Goal: Information Seeking & Learning: Find contact information

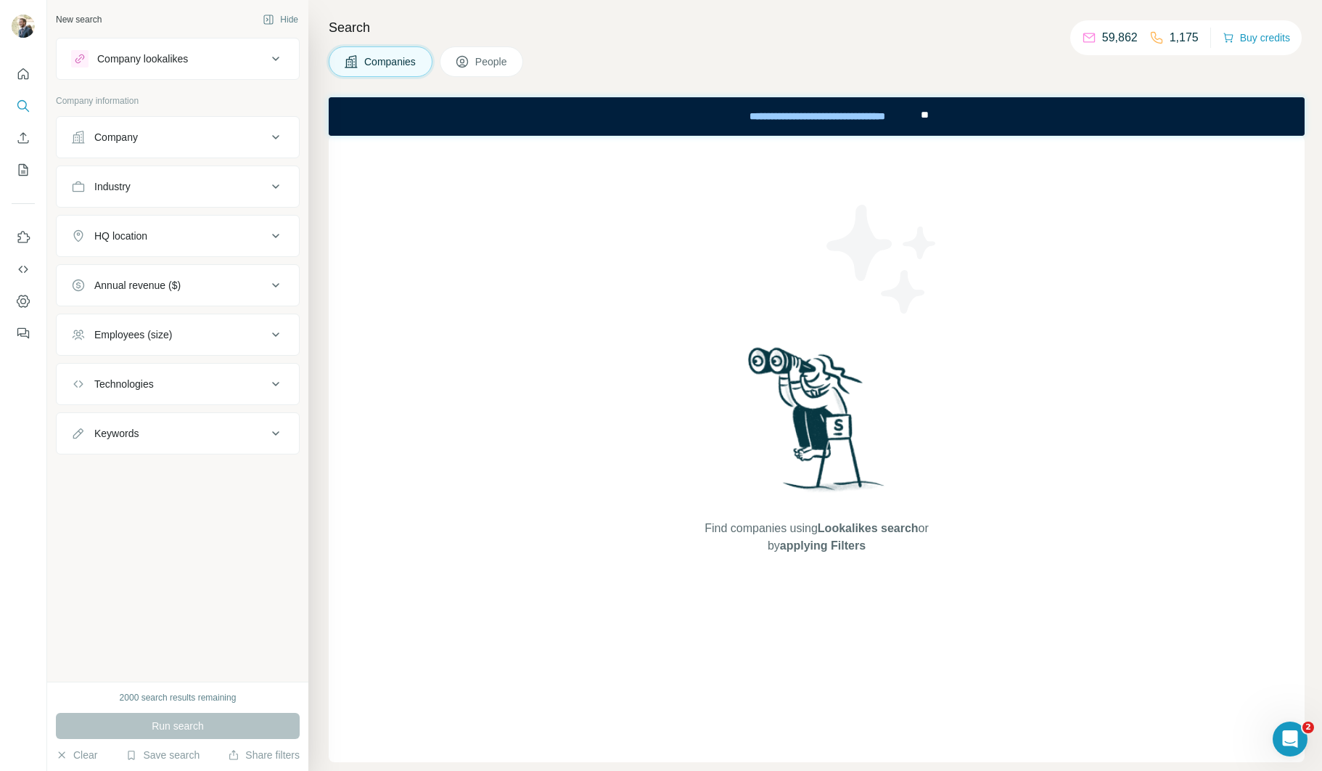
drag, startPoint x: 131, startPoint y: 143, endPoint x: 131, endPoint y: 155, distance: 12.4
click at [131, 143] on div "Company" at bounding box center [116, 137] width 44 height 15
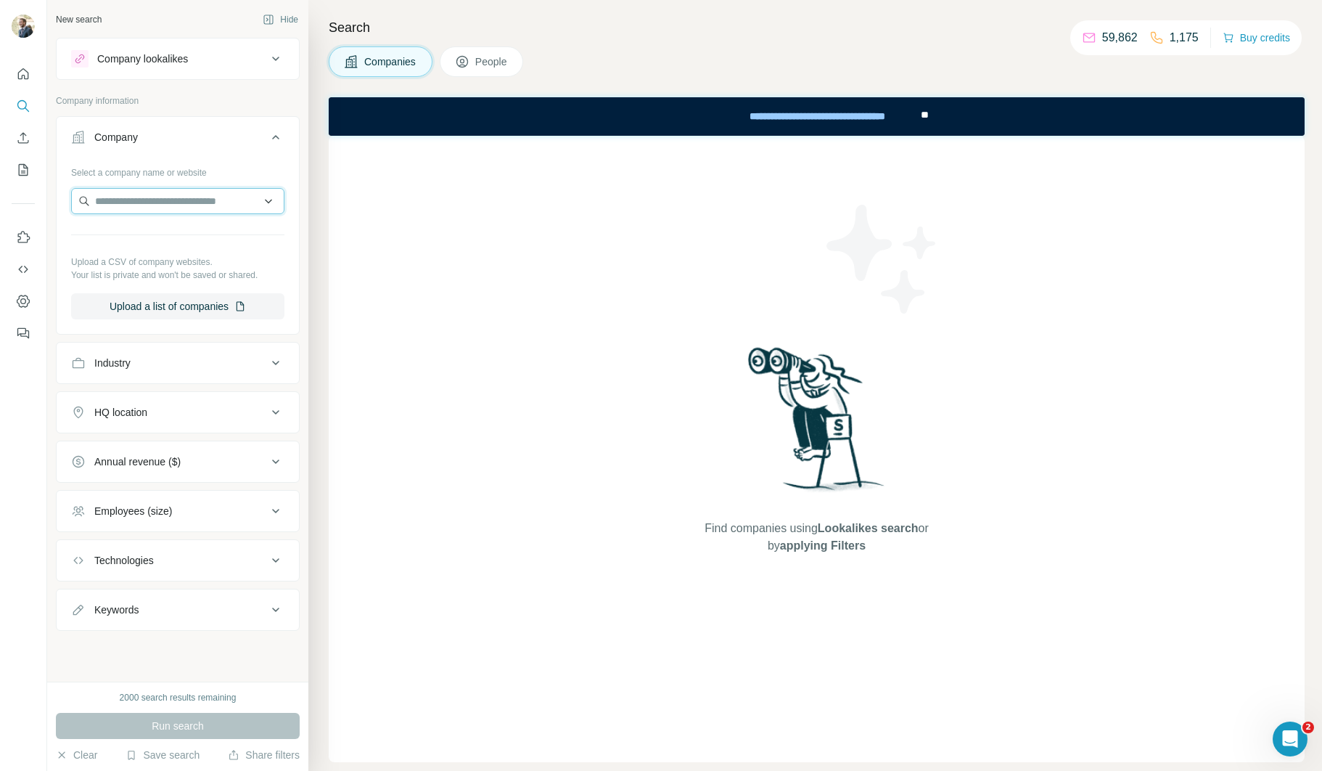
click at [144, 200] on input "text" at bounding box center [177, 201] width 213 height 26
paste input "**********"
type input "**********"
click at [205, 239] on div "Gedimat [DOMAIN_NAME]" at bounding box center [178, 240] width 206 height 39
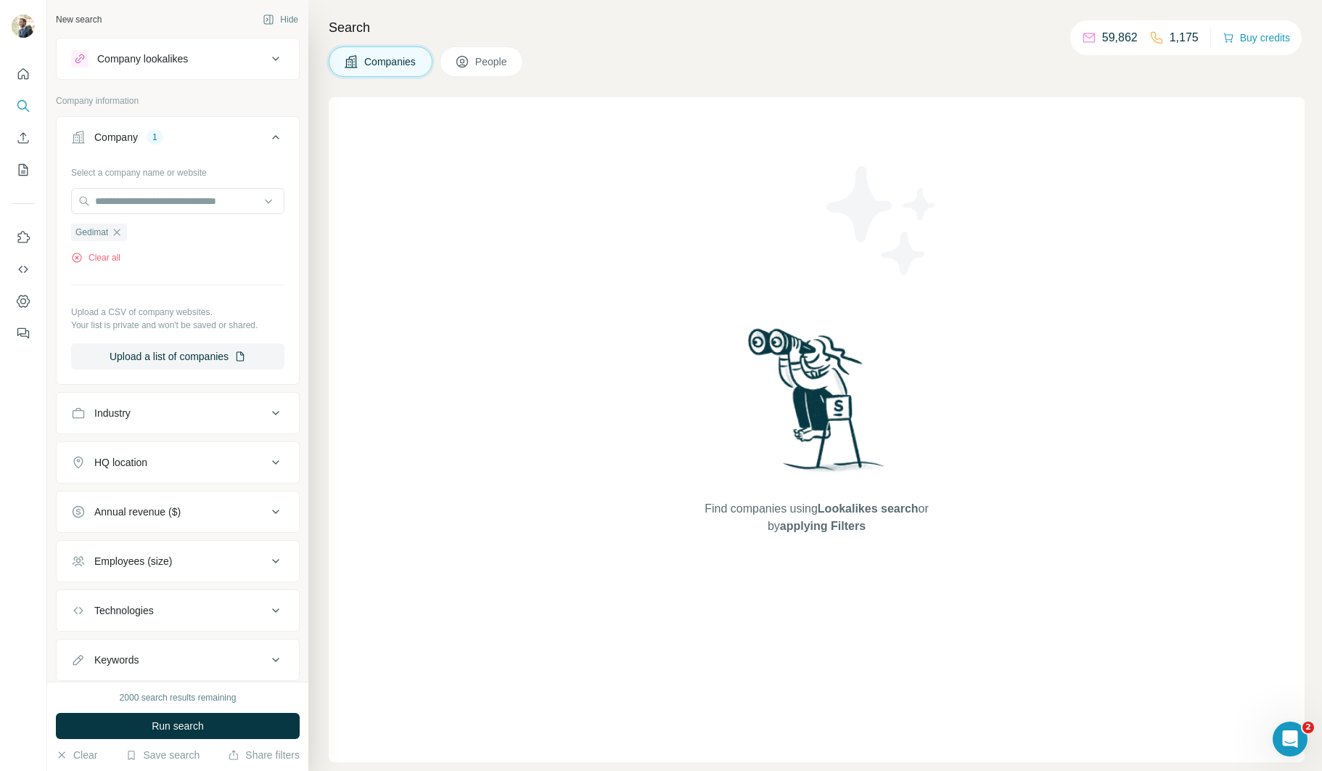
click at [222, 728] on button "Run search" at bounding box center [178, 726] width 244 height 26
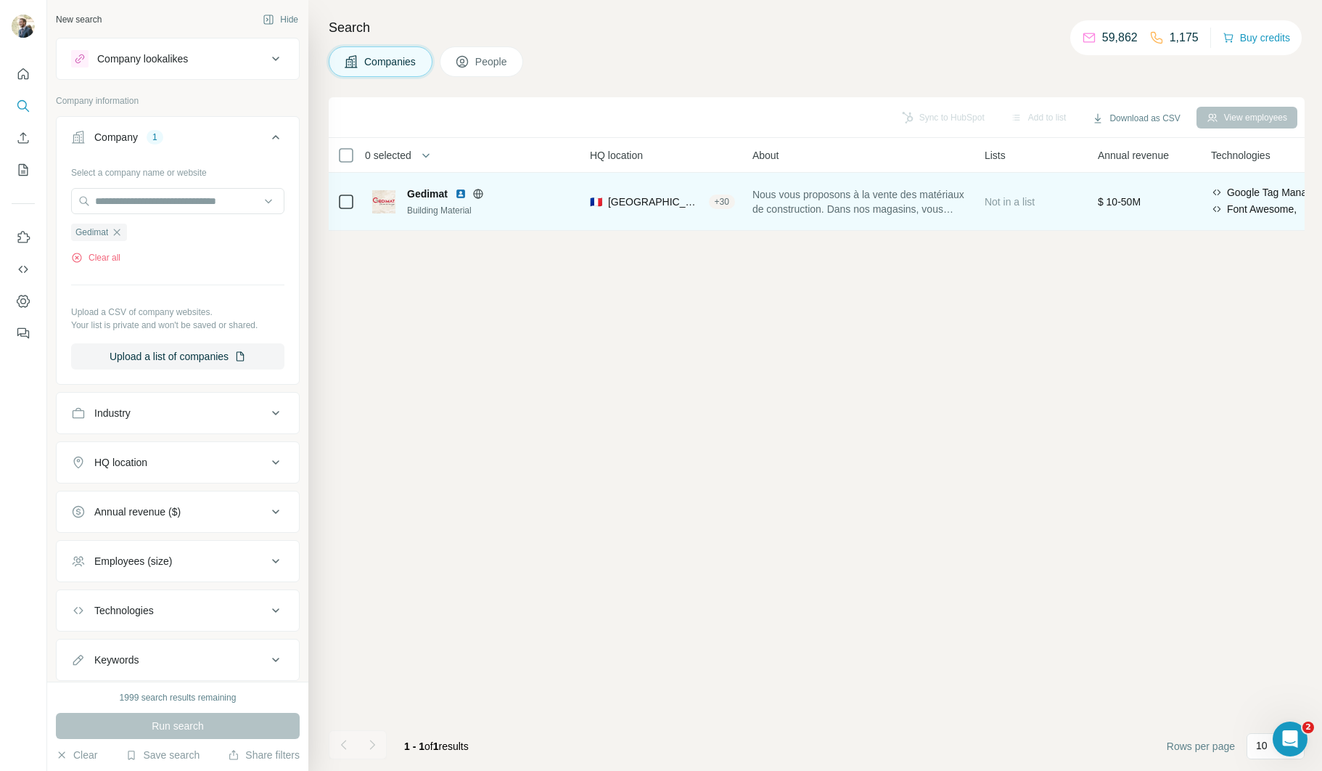
scroll to position [0, 184]
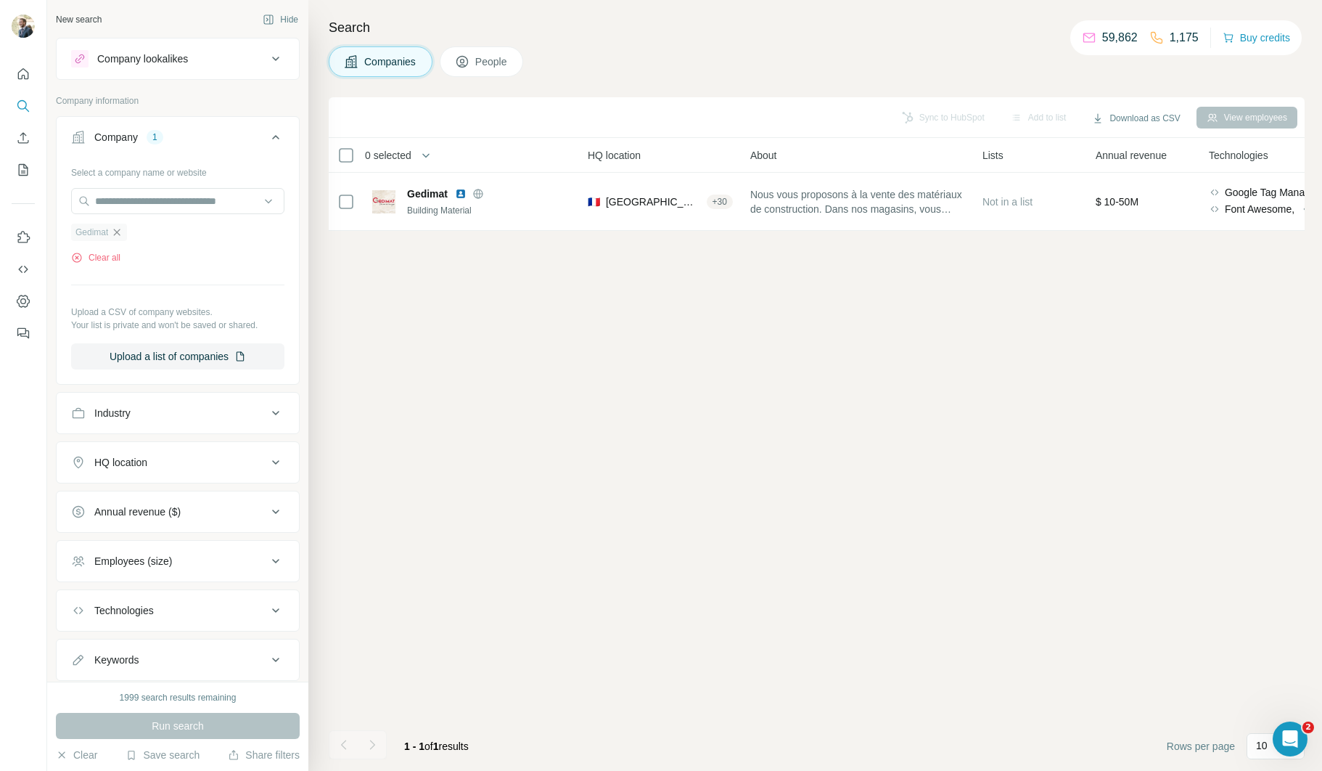
click at [120, 232] on icon "button" at bounding box center [117, 232] width 12 height 12
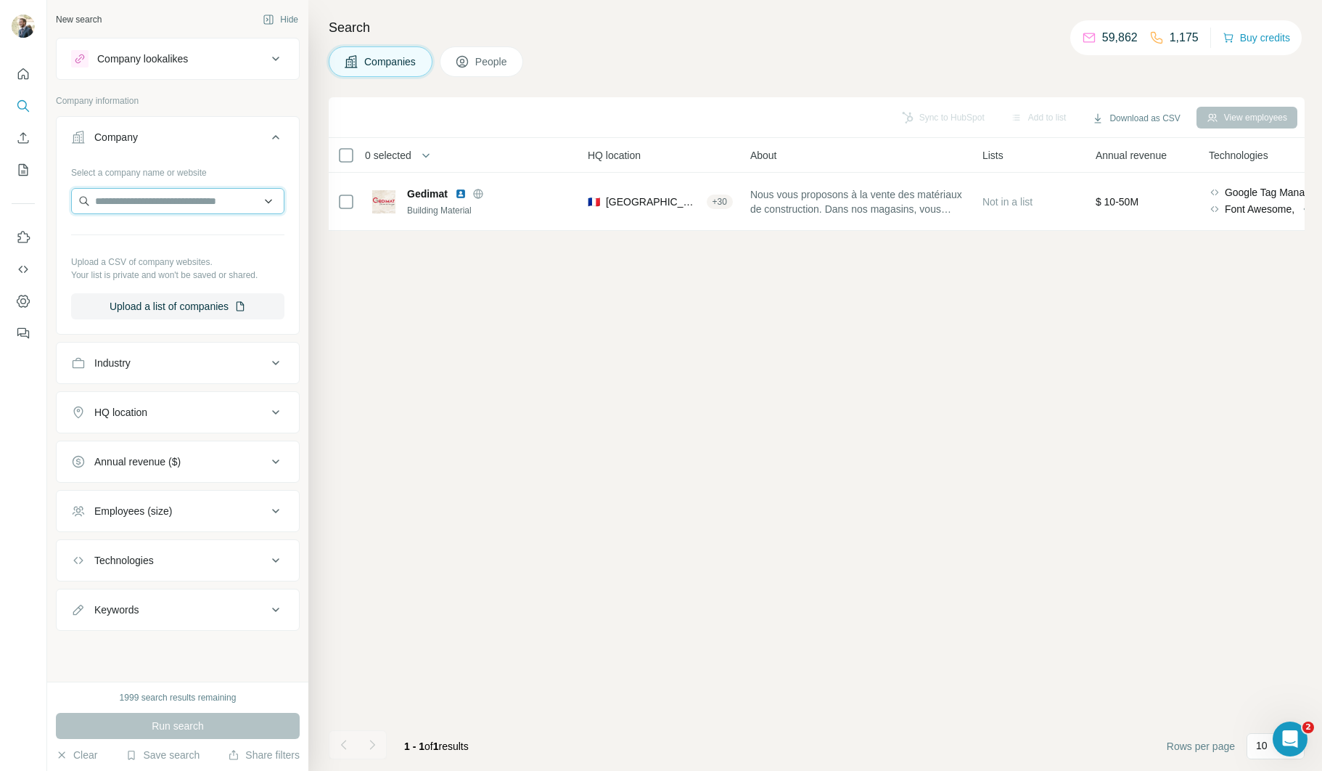
click at [185, 204] on input "text" at bounding box center [177, 201] width 213 height 26
type input "*"
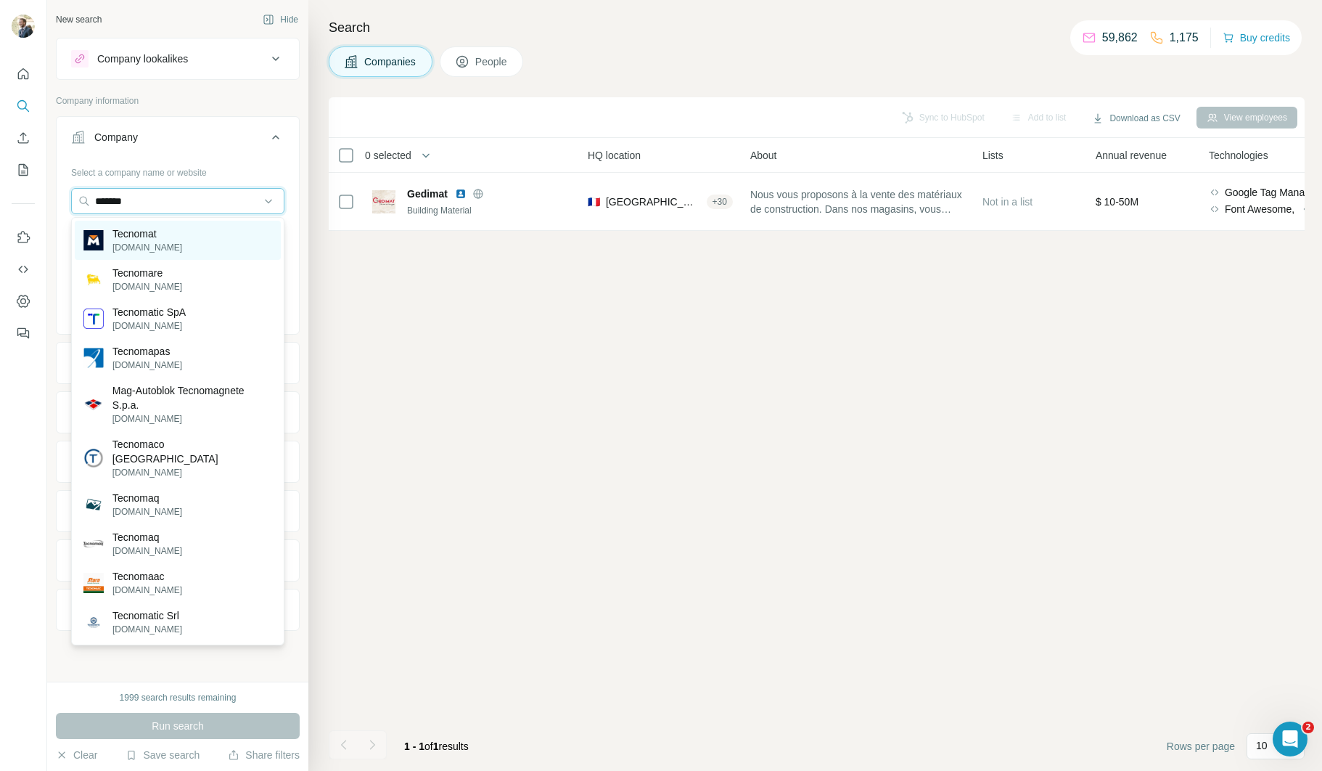
type input "*******"
click at [184, 235] on div "Tecnomat [DOMAIN_NAME]" at bounding box center [178, 240] width 206 height 39
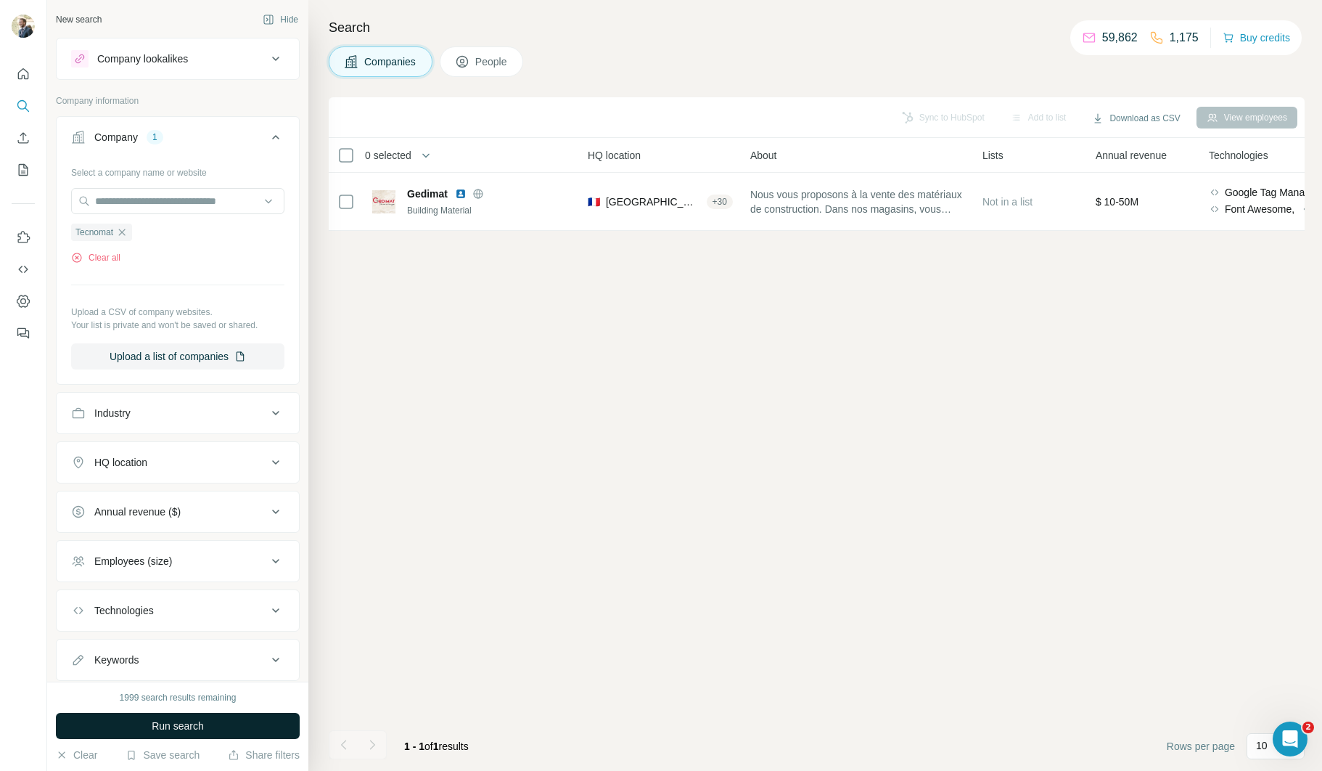
click at [131, 718] on button "Run search" at bounding box center [178, 726] width 244 height 26
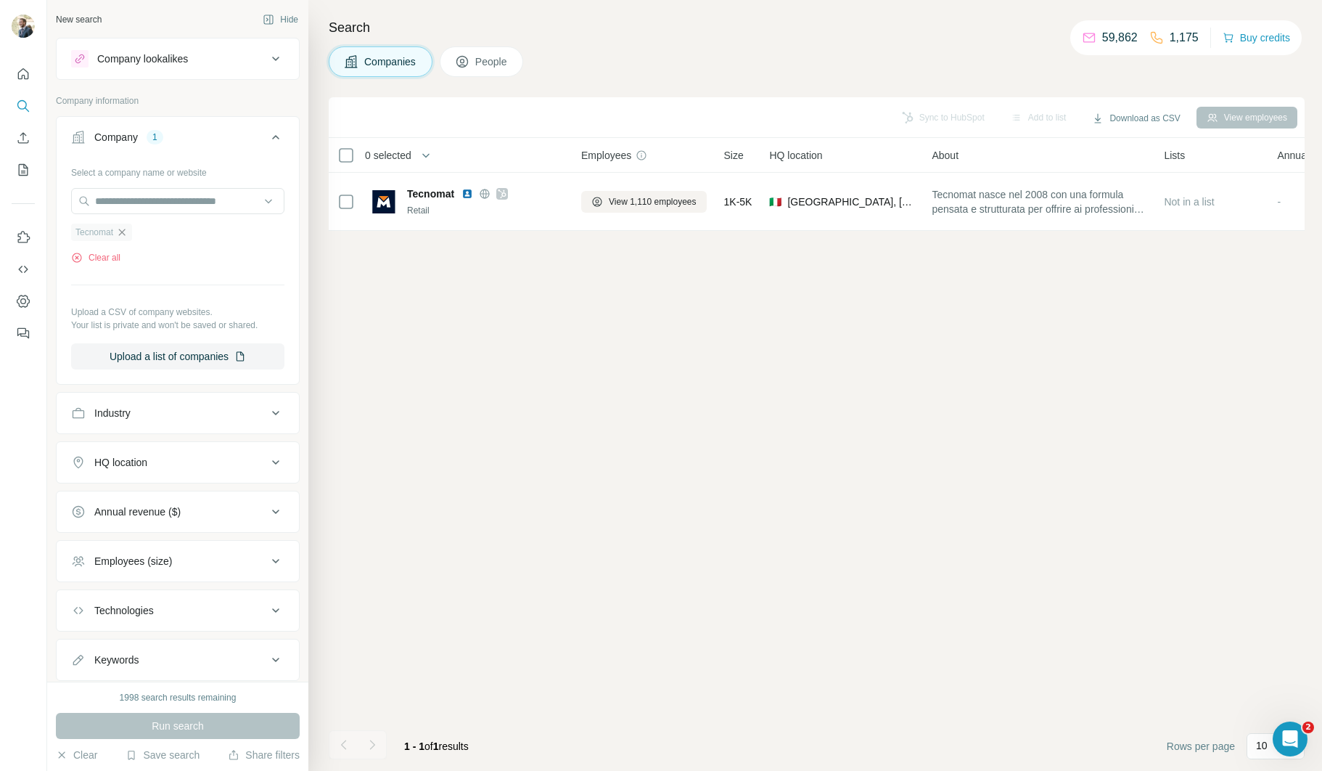
click at [126, 231] on icon "button" at bounding box center [122, 232] width 7 height 7
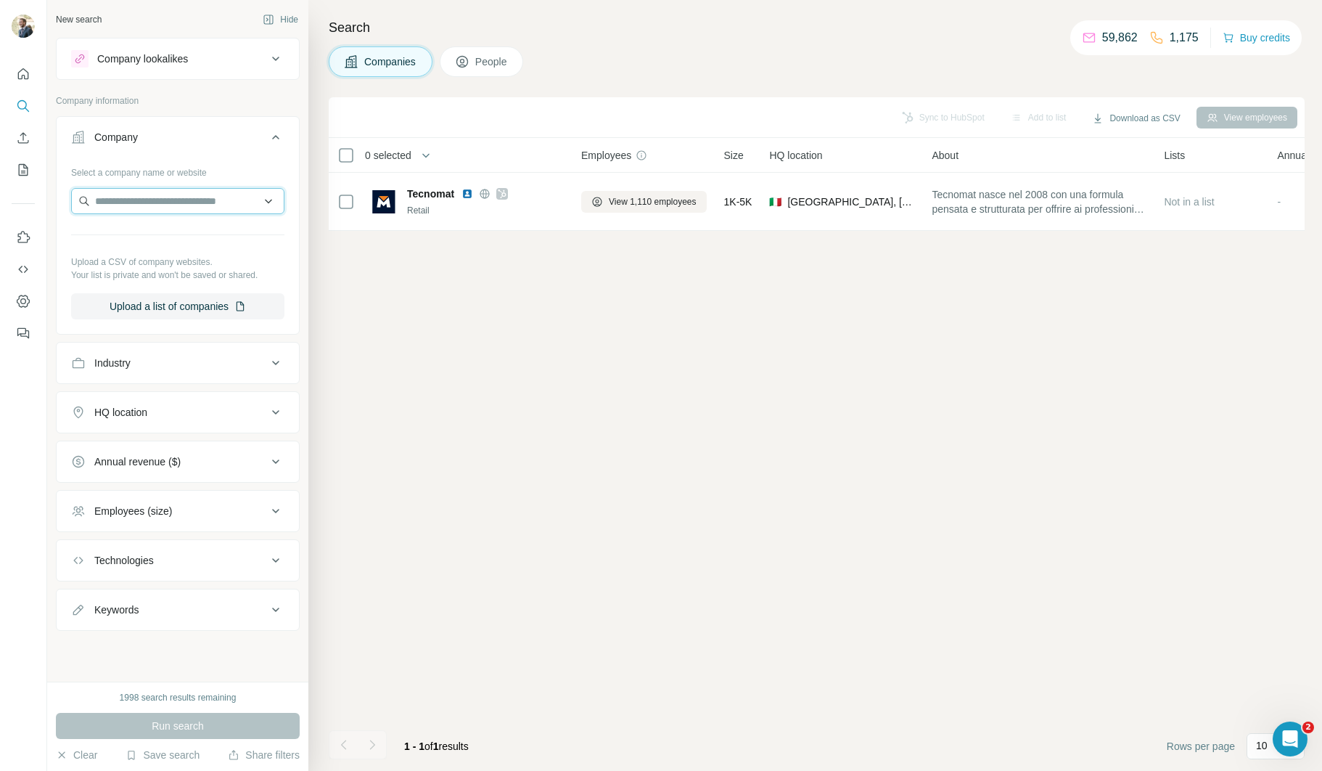
click at [131, 202] on input "text" at bounding box center [177, 201] width 213 height 26
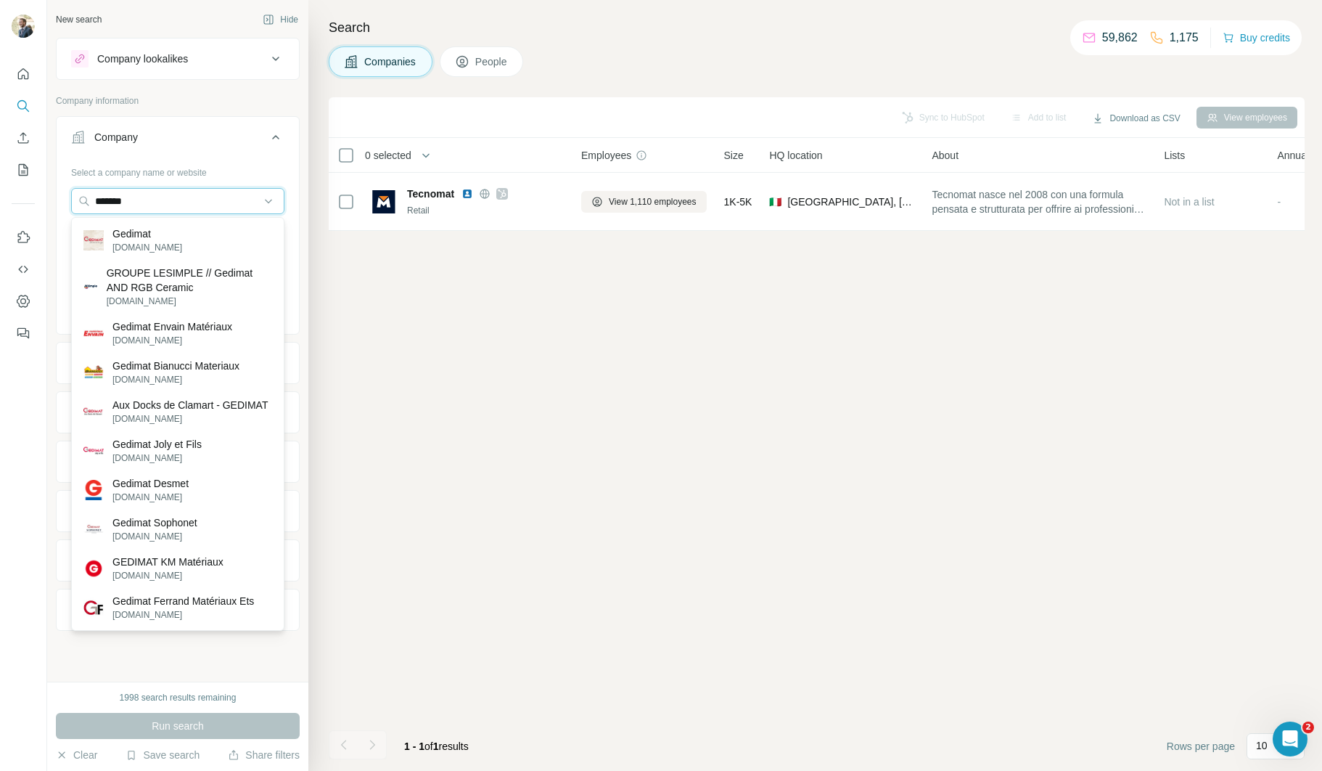
type input "*******"
click at [132, 237] on p "Gedimat" at bounding box center [147, 233] width 70 height 15
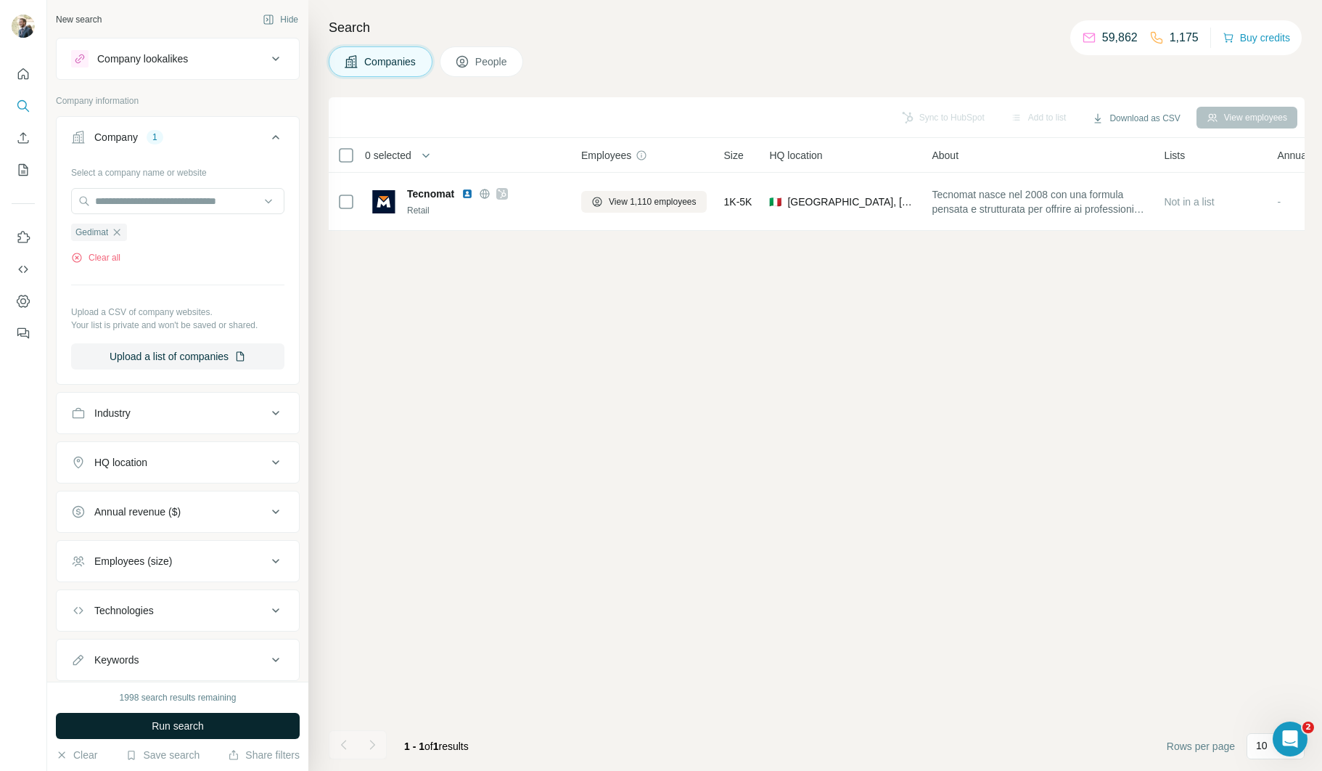
click at [172, 716] on button "Run search" at bounding box center [178, 726] width 244 height 26
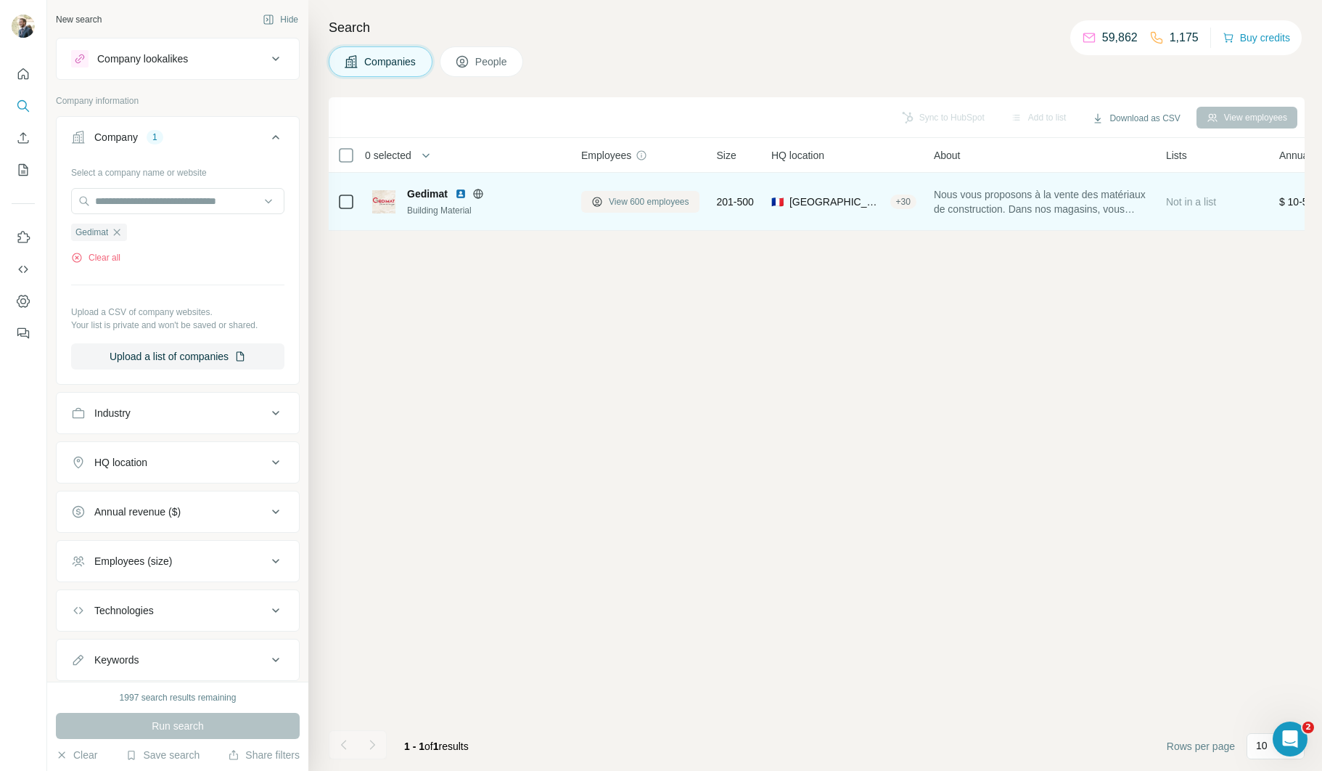
click at [642, 210] on button "View 600 employees" at bounding box center [640, 202] width 118 height 22
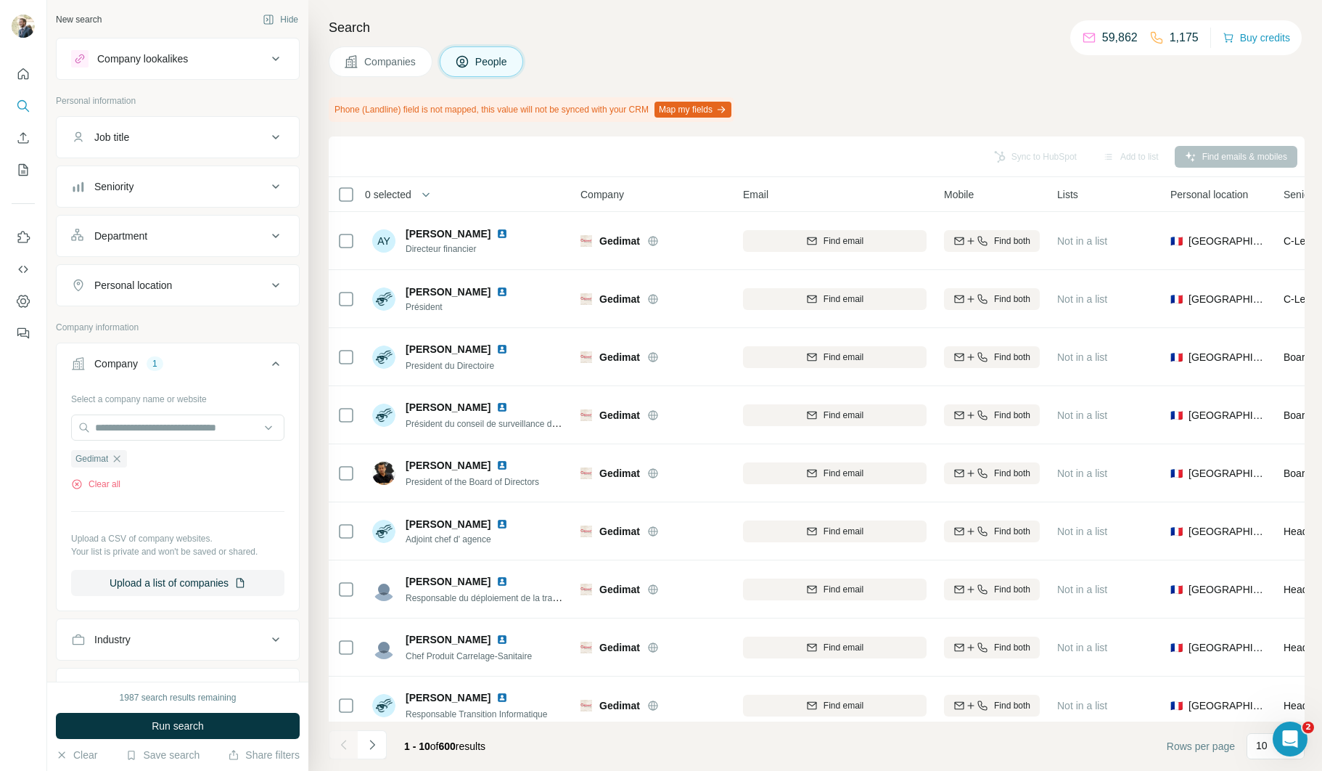
click at [183, 136] on div "Job title" at bounding box center [169, 137] width 196 height 15
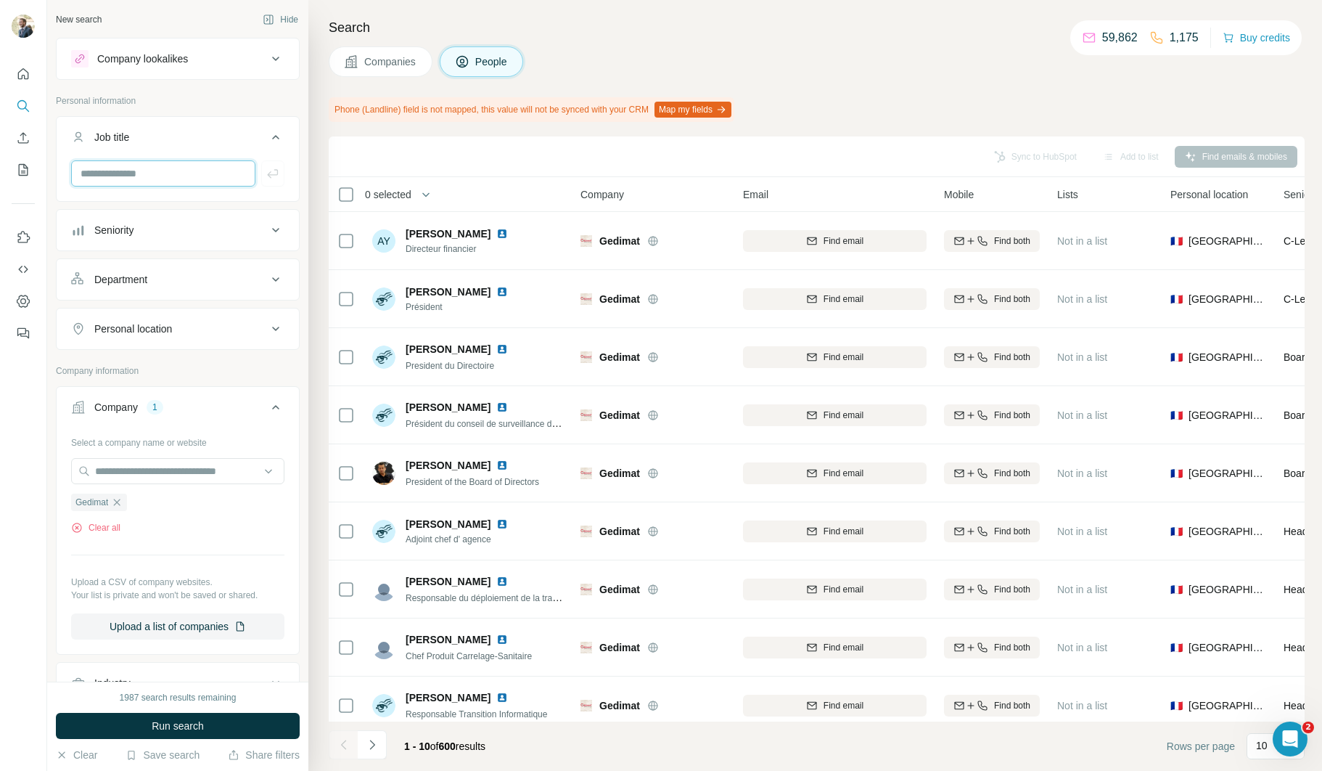
click at [190, 177] on input "text" at bounding box center [163, 173] width 184 height 26
type input "*****"
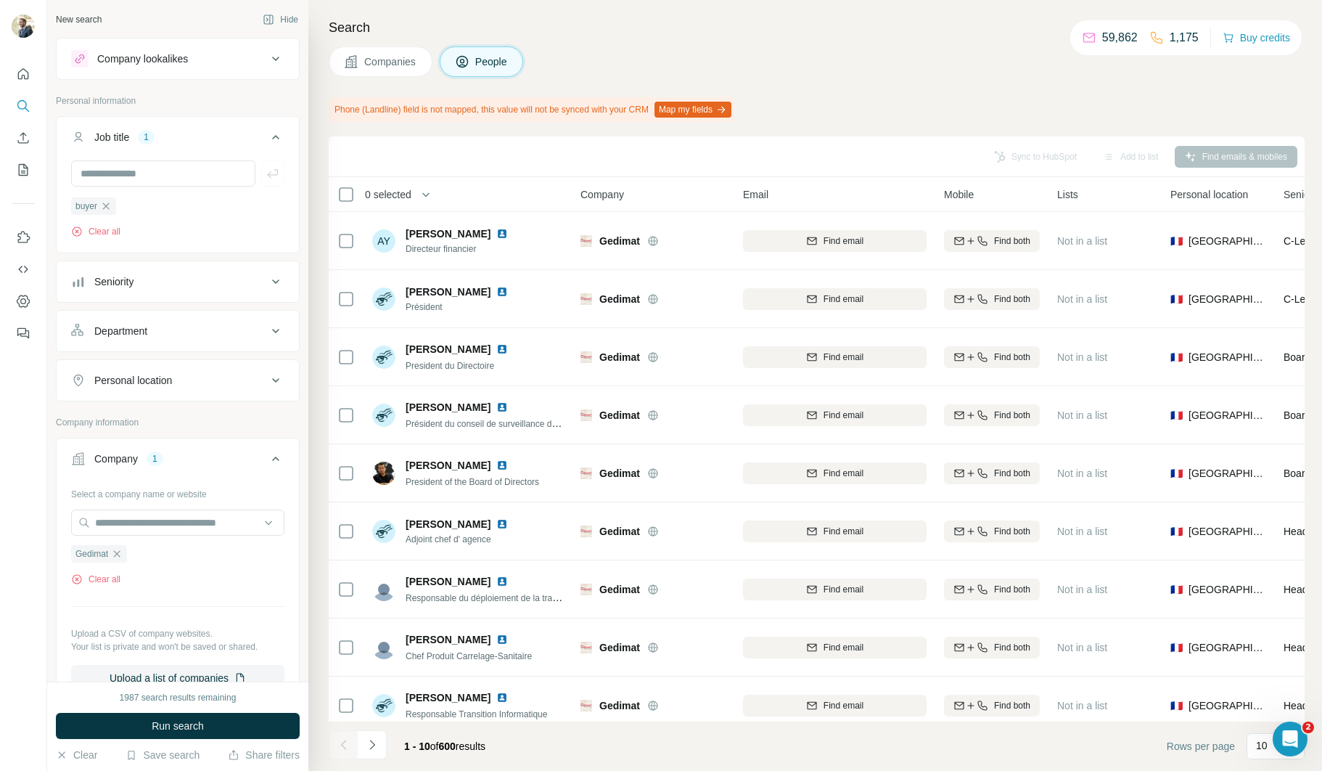
click at [211, 723] on button "Run search" at bounding box center [178, 726] width 244 height 26
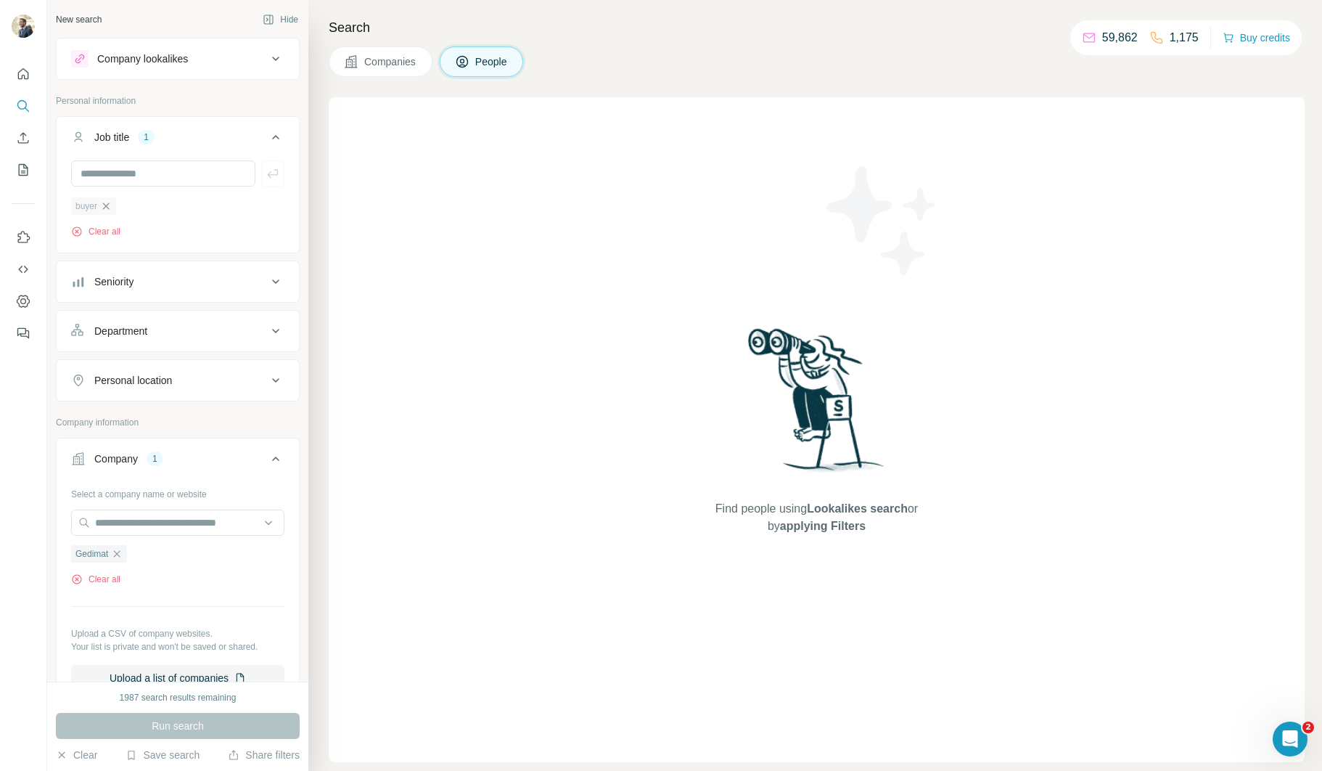
click at [108, 205] on icon "button" at bounding box center [106, 205] width 7 height 7
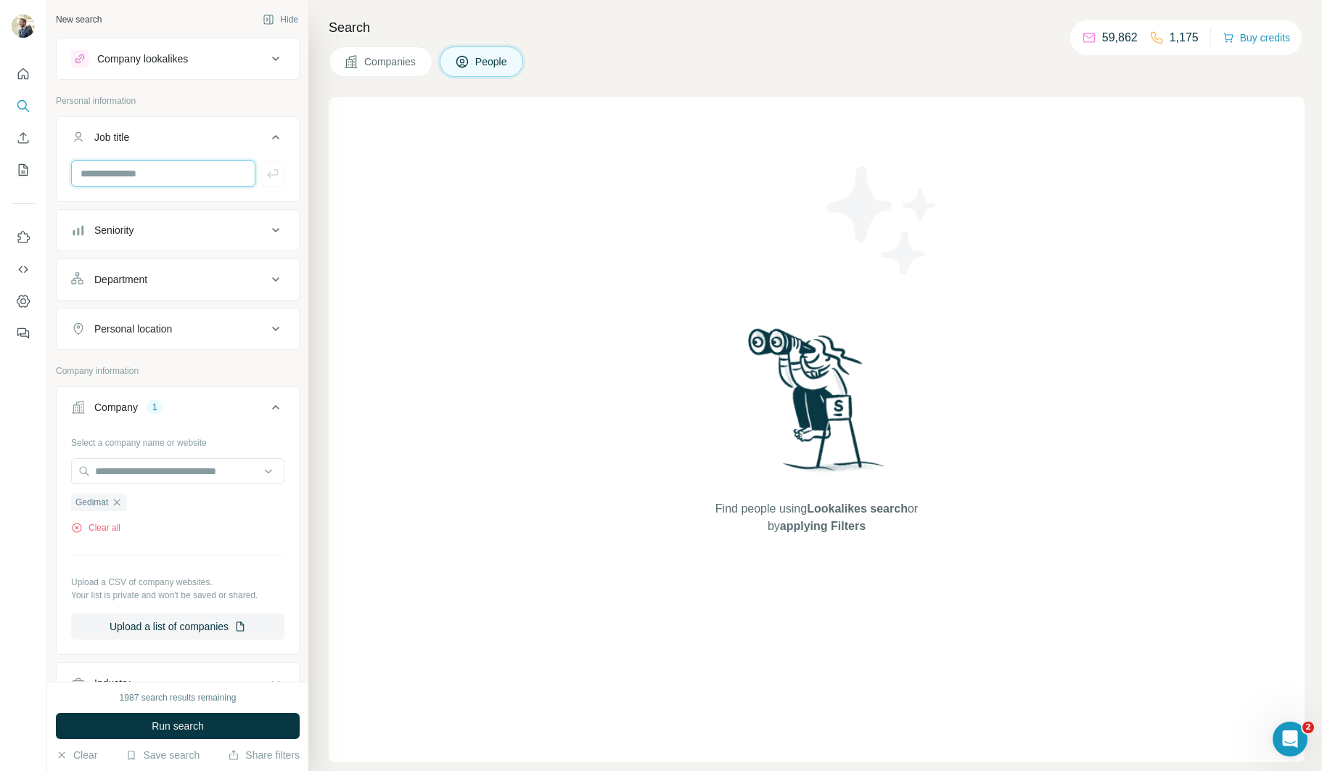
click at [155, 181] on input "text" at bounding box center [163, 173] width 184 height 26
type input "**********"
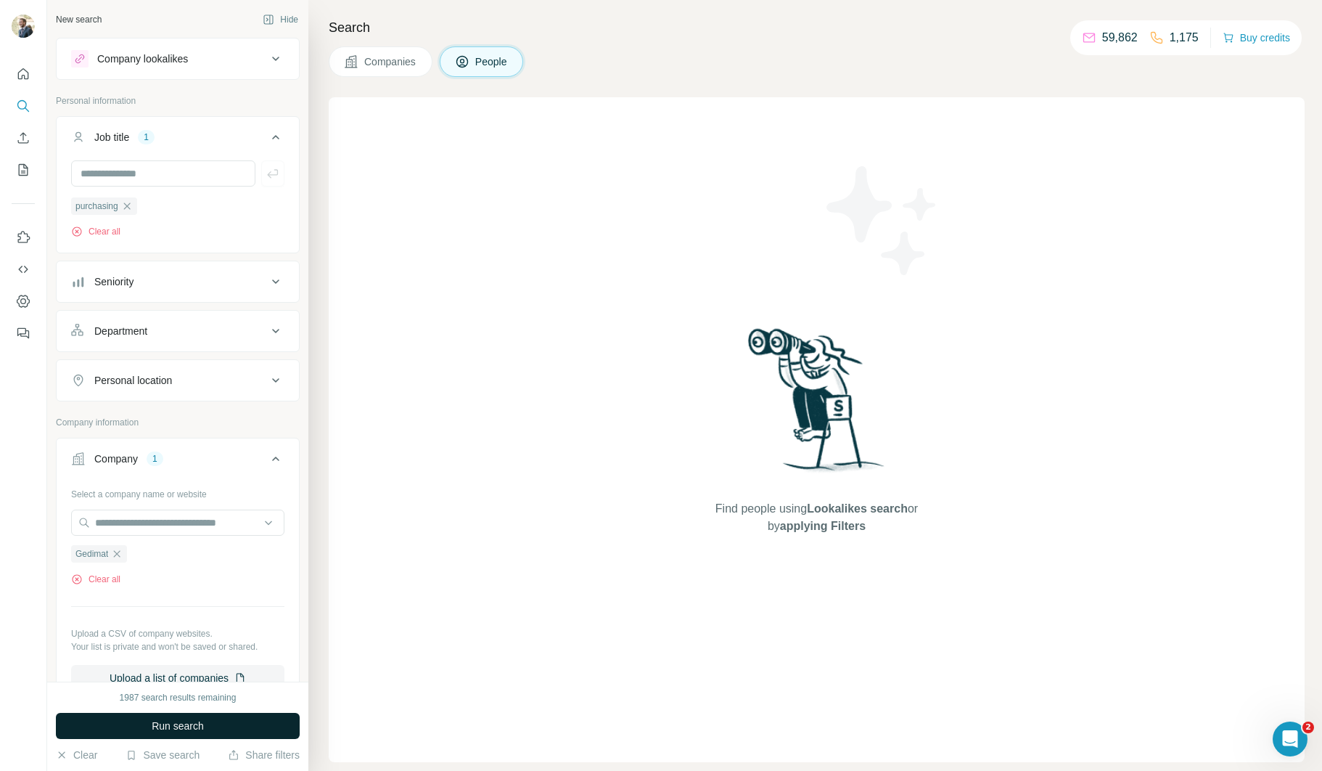
click at [134, 713] on button "Run search" at bounding box center [178, 726] width 244 height 26
click at [133, 203] on icon "button" at bounding box center [127, 206] width 12 height 12
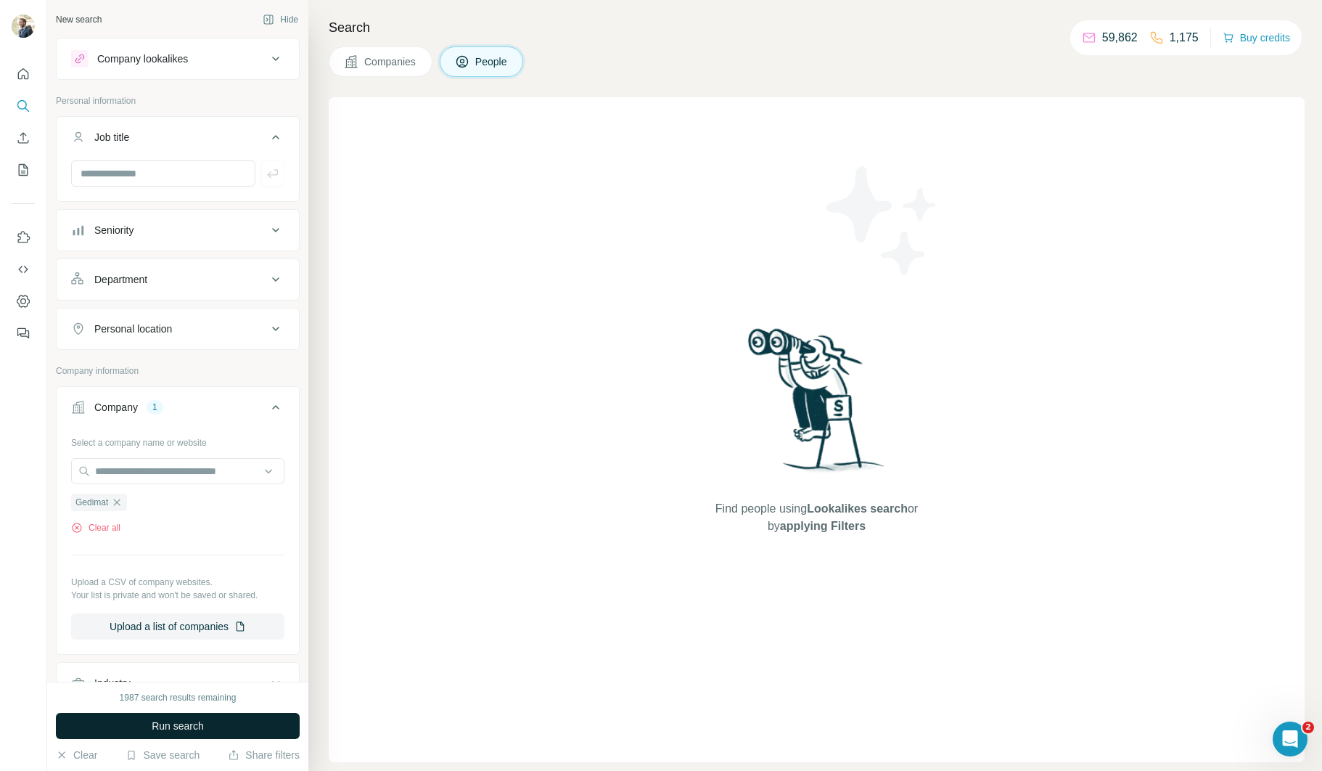
click at [234, 732] on button "Run search" at bounding box center [178, 726] width 244 height 26
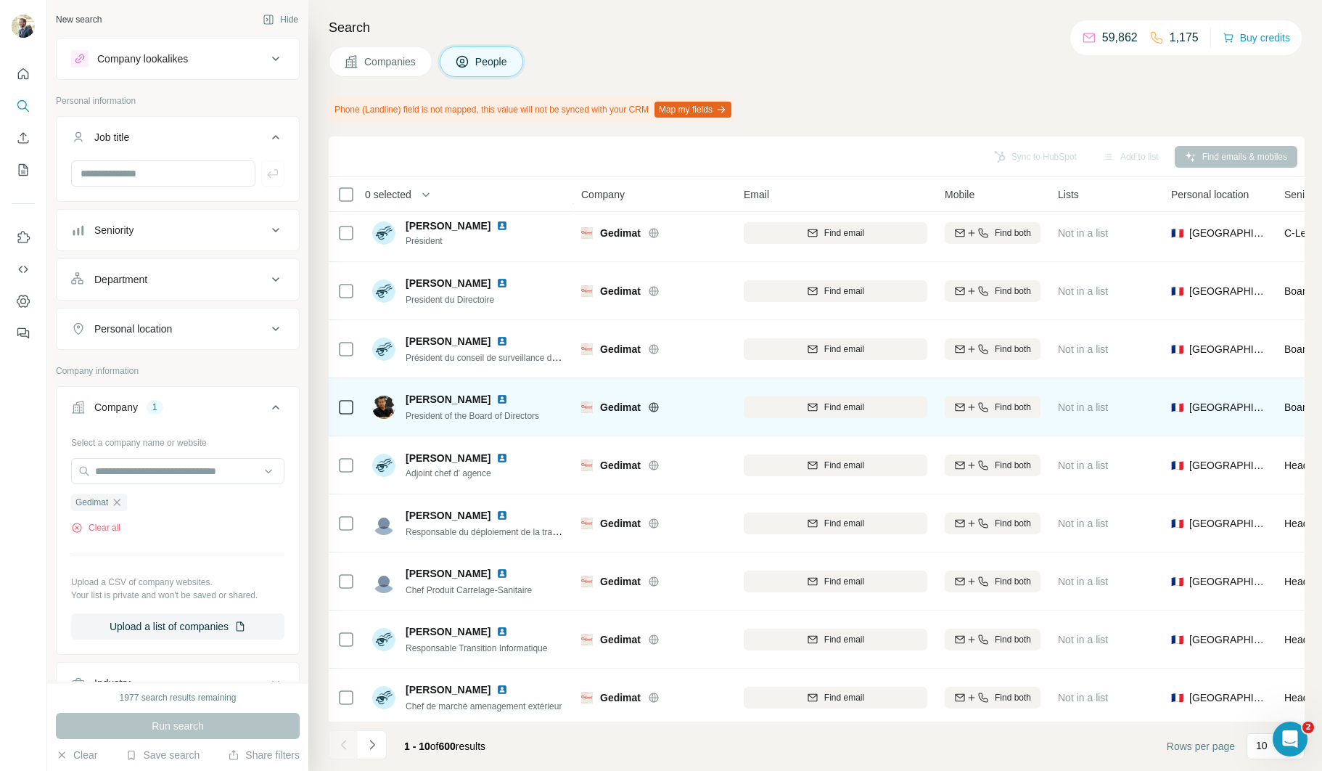
scroll to position [71, 0]
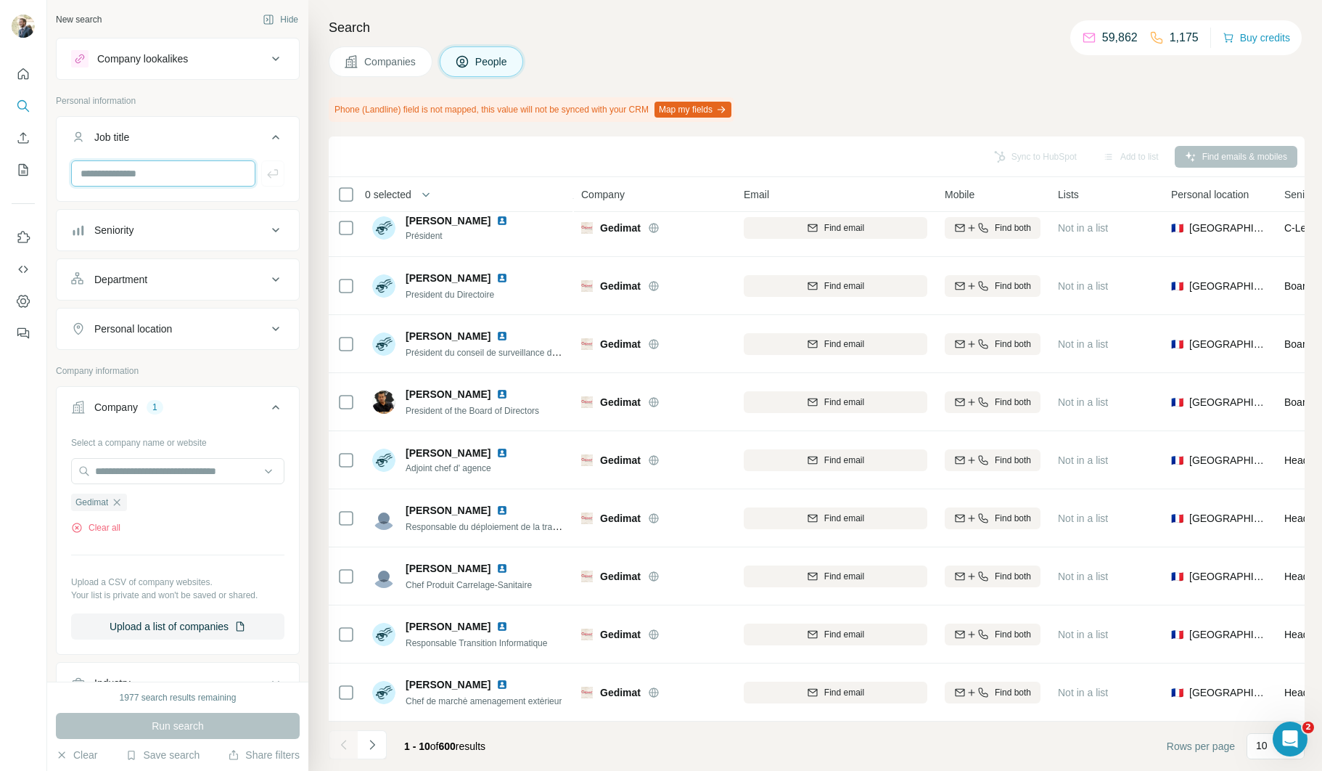
click at [142, 165] on input "text" at bounding box center [163, 173] width 184 height 26
type input "*******"
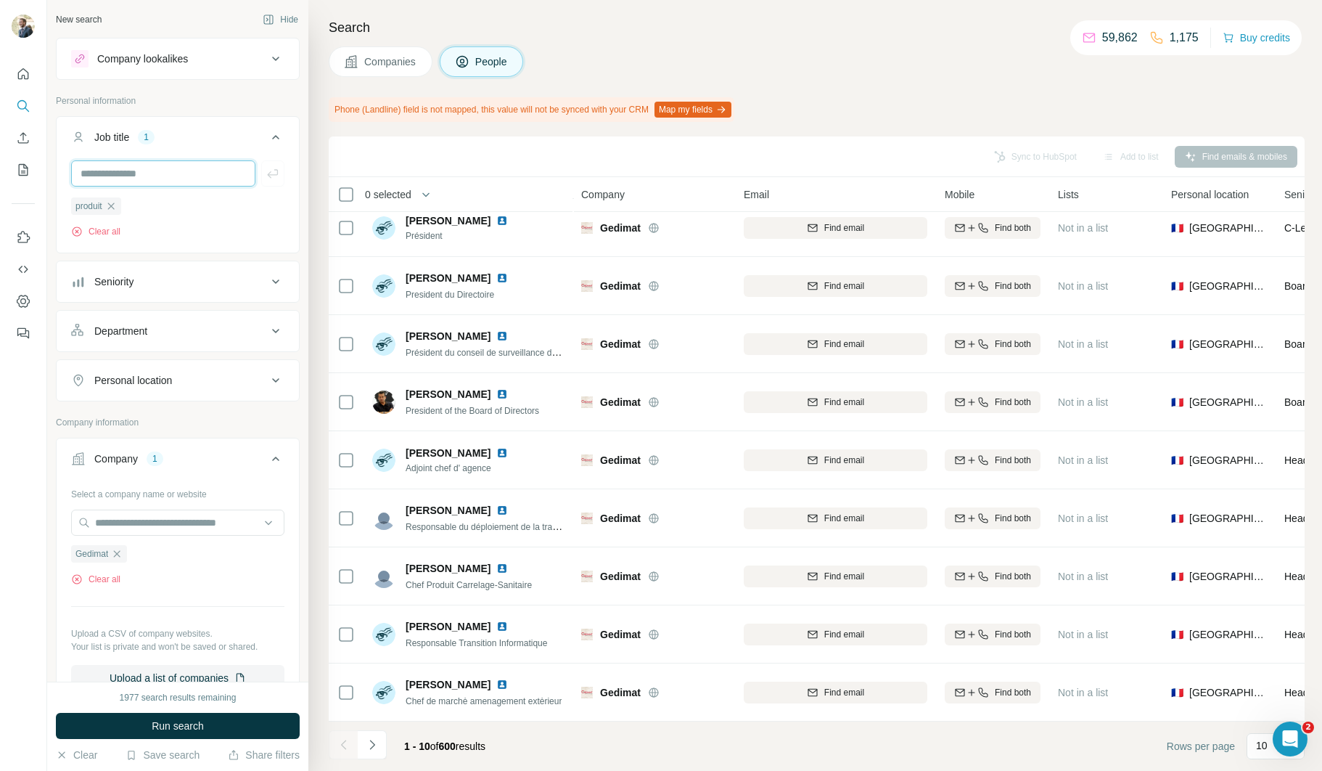
scroll to position [1, 0]
click at [157, 721] on span "Run search" at bounding box center [178, 725] width 52 height 15
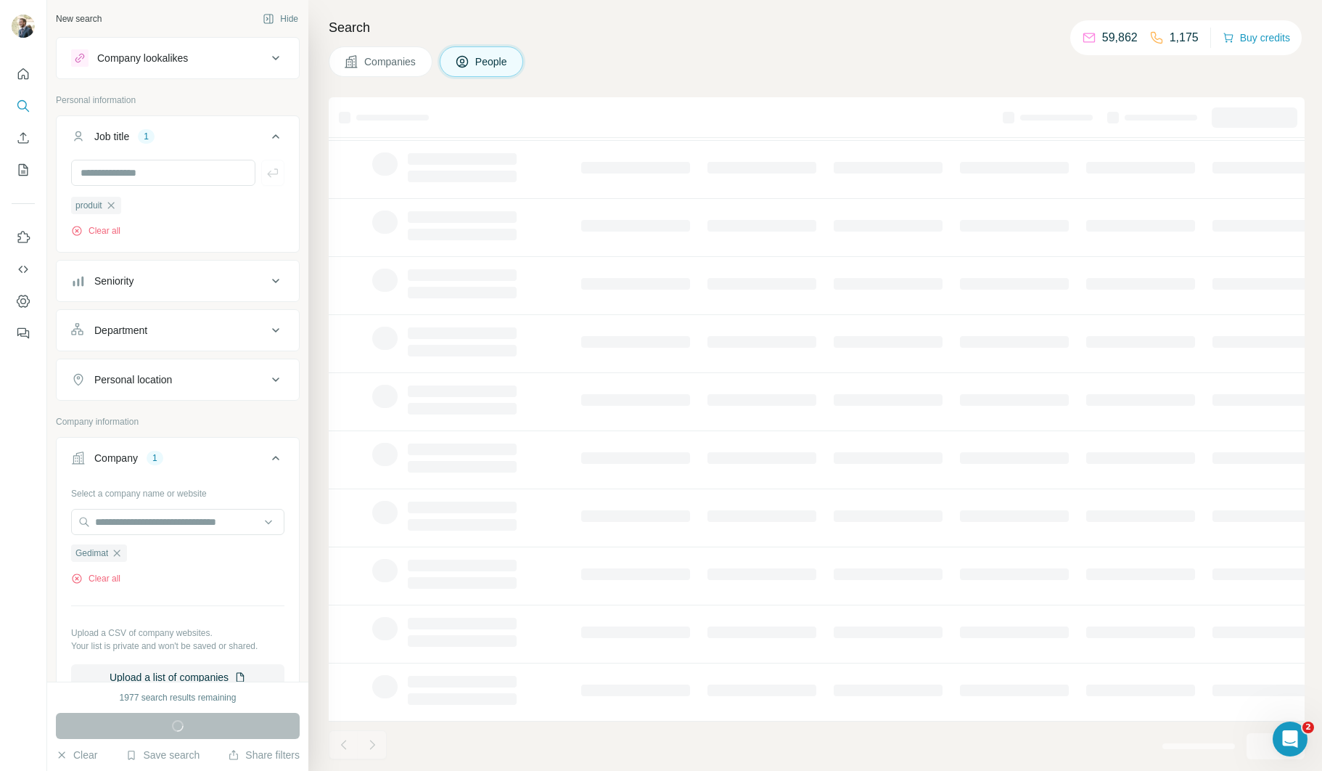
scroll to position [0, 0]
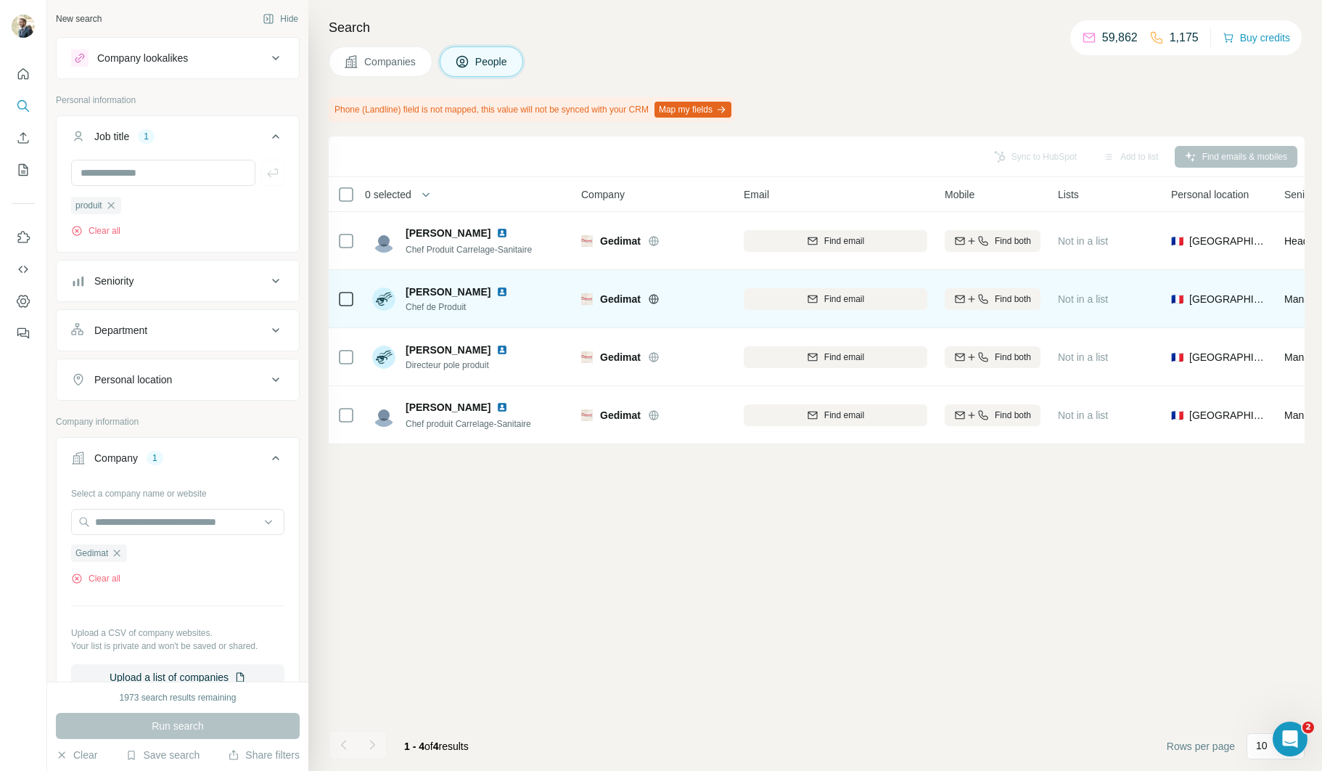
click at [500, 290] on img at bounding box center [502, 292] width 12 height 12
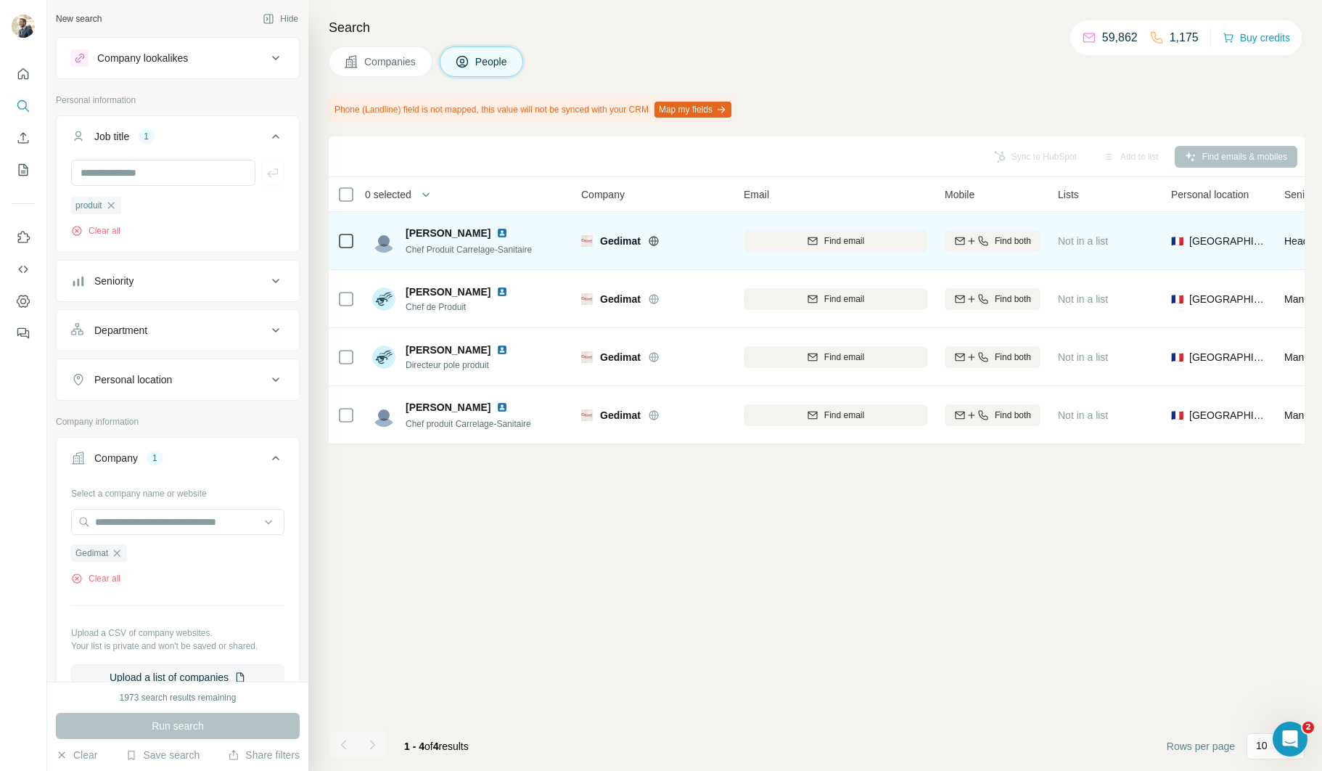
click at [504, 230] on img at bounding box center [502, 233] width 12 height 12
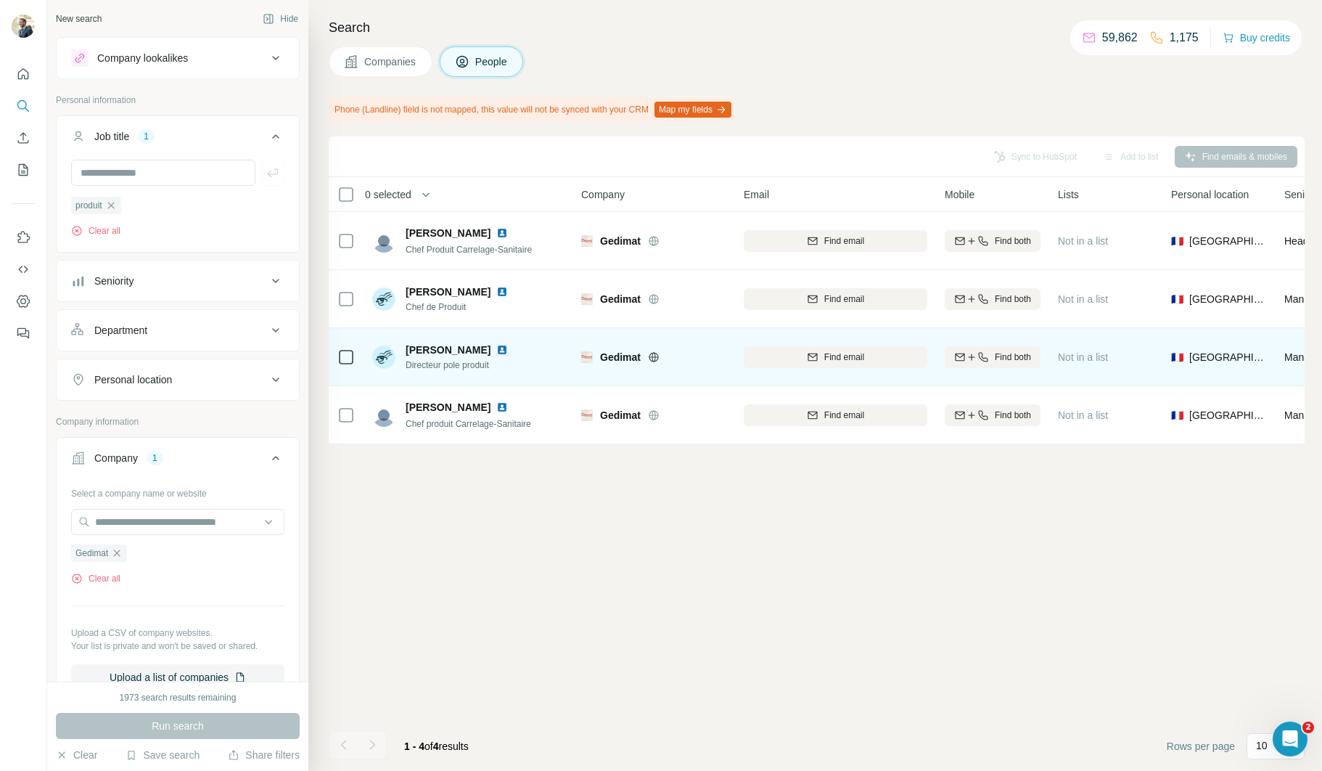
click at [499, 345] on img at bounding box center [502, 350] width 12 height 12
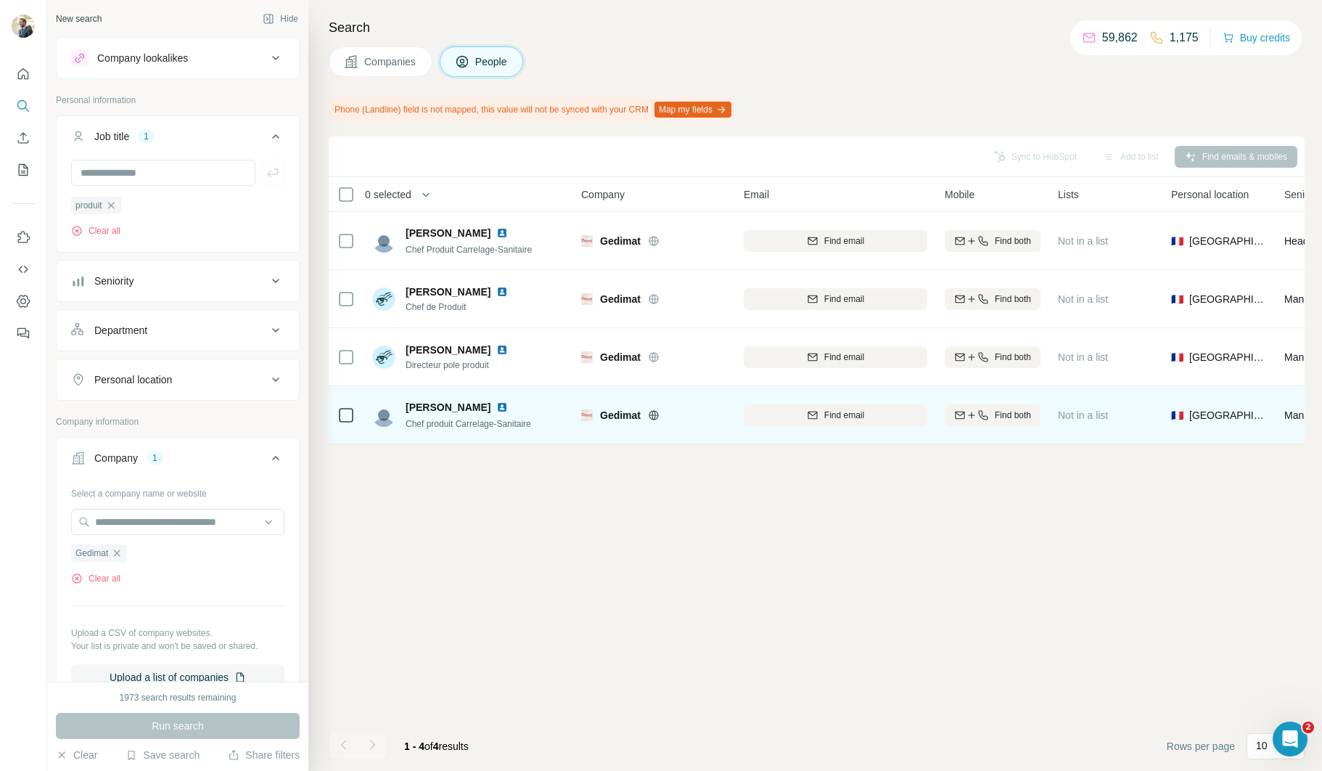
click at [496, 406] on img at bounding box center [502, 407] width 12 height 12
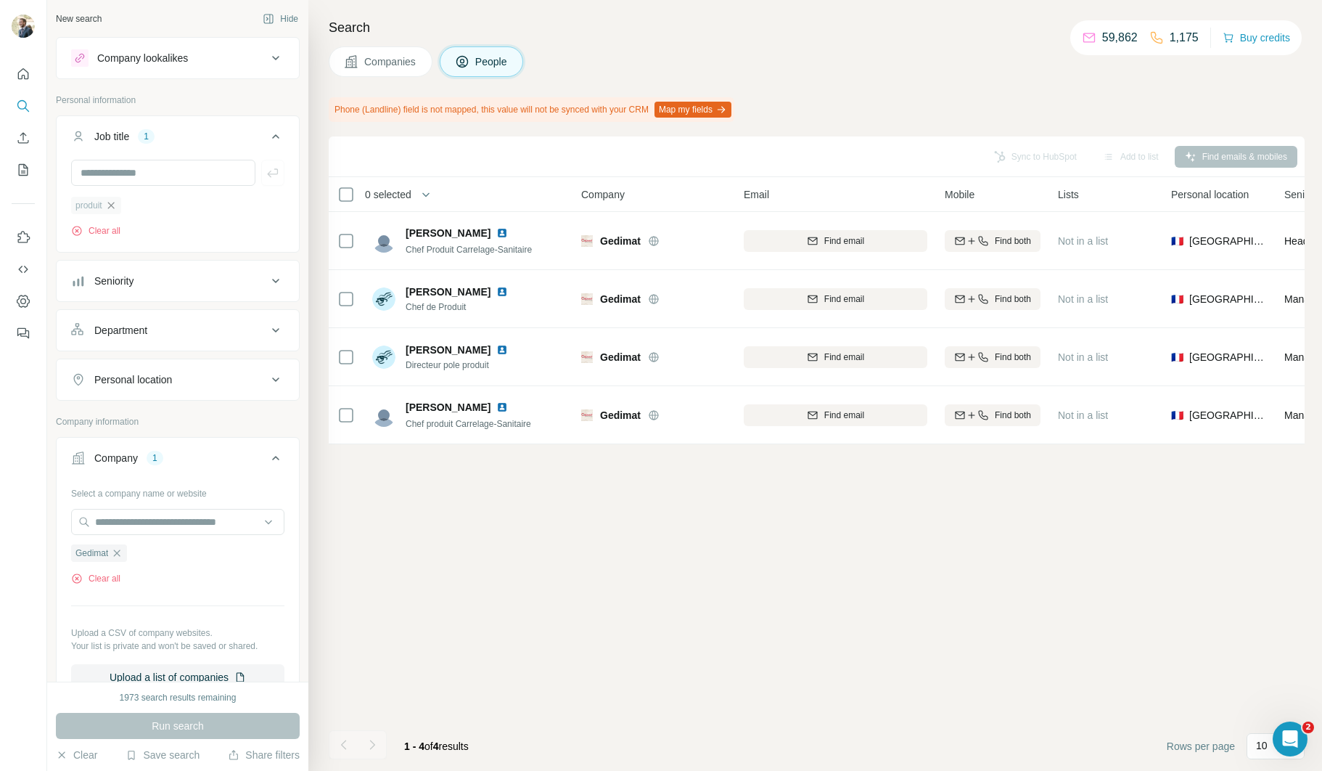
click at [112, 206] on icon "button" at bounding box center [111, 206] width 12 height 12
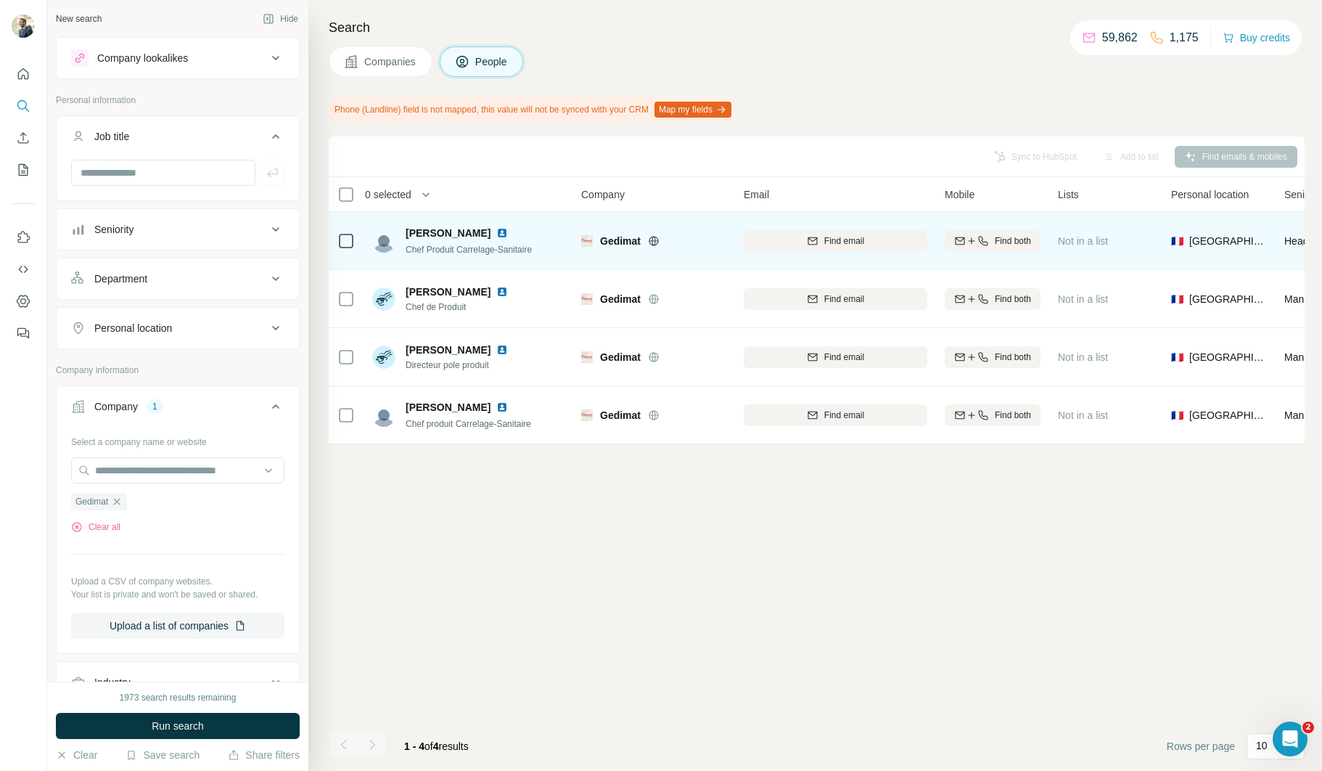
drag, startPoint x: 842, startPoint y: 243, endPoint x: 838, endPoint y: 226, distance: 17.3
click at [838, 226] on div "Find email" at bounding box center [836, 241] width 184 height 40
drag, startPoint x: 835, startPoint y: 242, endPoint x: 838, endPoint y: 267, distance: 25.5
click at [835, 242] on span "Find email" at bounding box center [844, 240] width 40 height 13
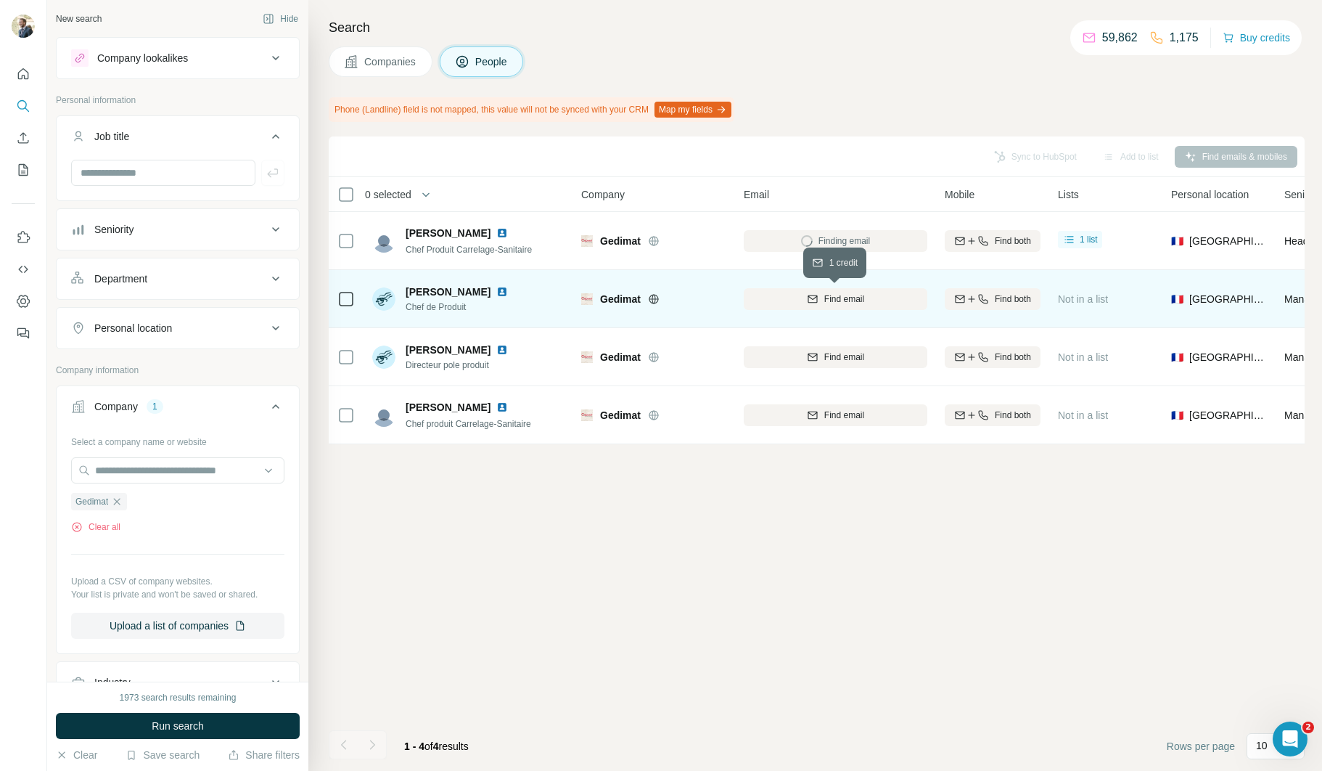
click at [851, 298] on span "Find email" at bounding box center [844, 298] width 40 height 13
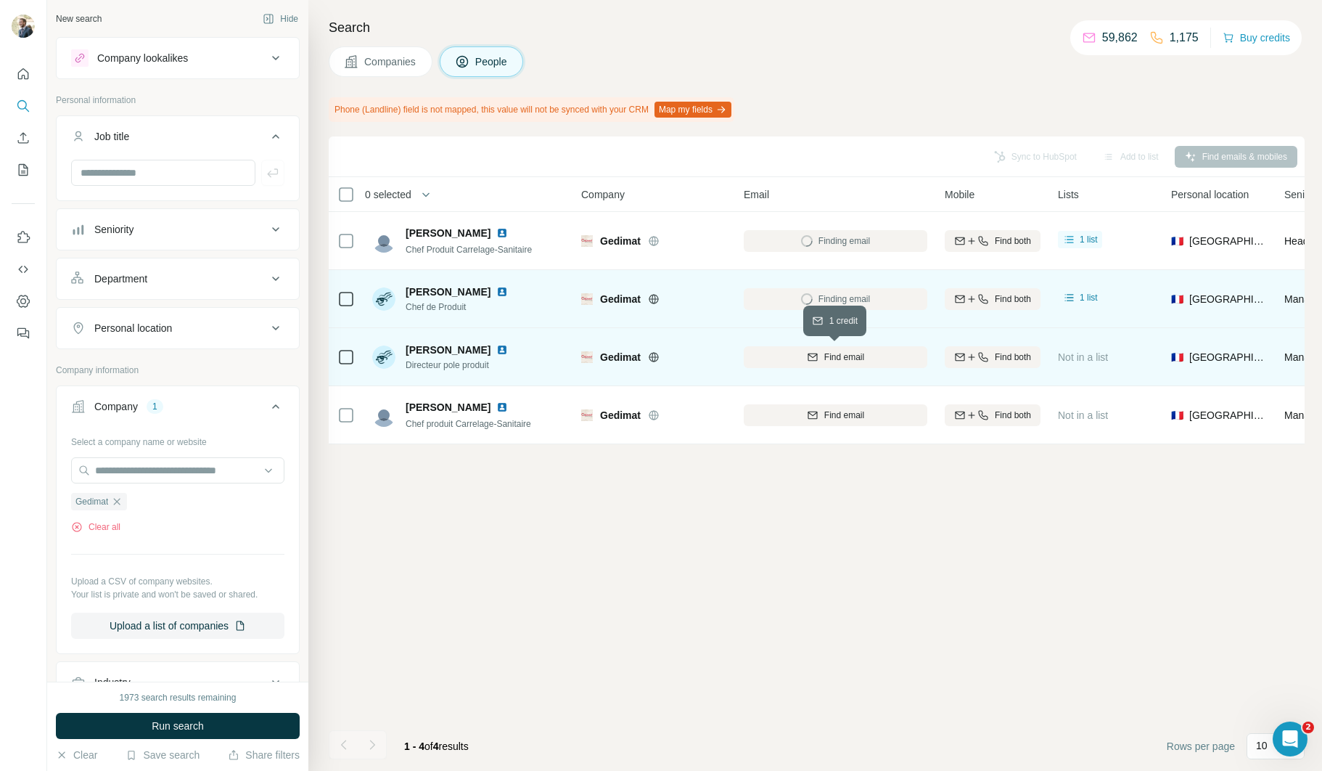
click at [859, 355] on span "Find email" at bounding box center [844, 357] width 40 height 13
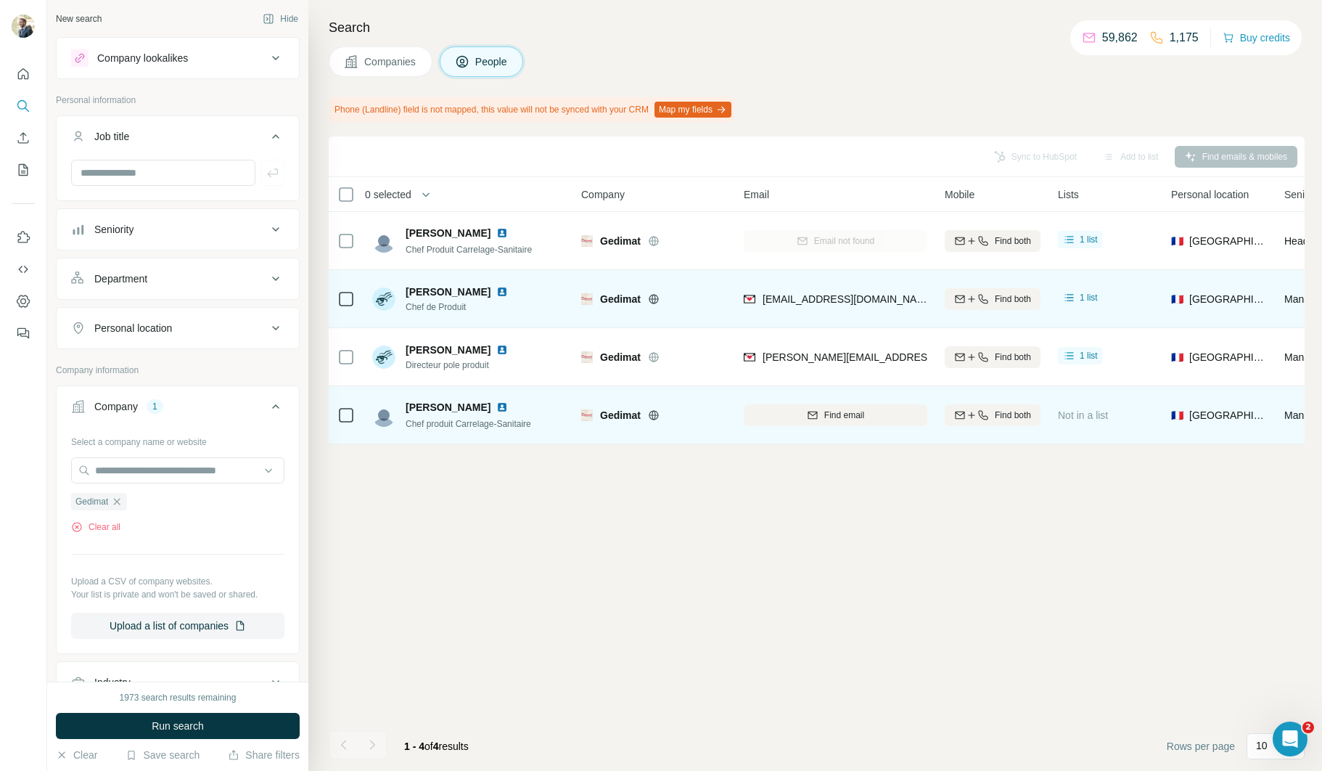
click at [807, 397] on div "Find email" at bounding box center [836, 415] width 184 height 40
click at [808, 409] on icon "button" at bounding box center [813, 415] width 12 height 12
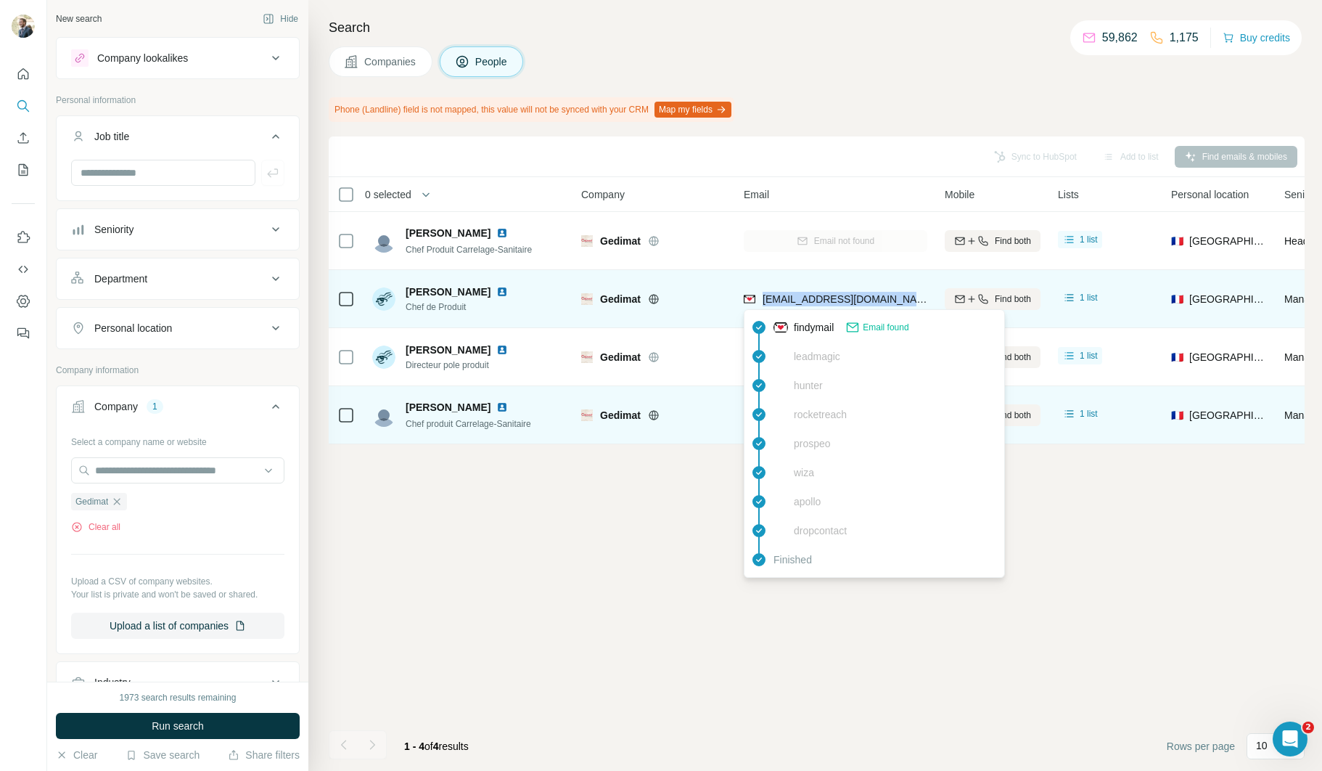
drag, startPoint x: 908, startPoint y: 300, endPoint x: 763, endPoint y: 300, distance: 145.1
click at [763, 300] on div "[EMAIL_ADDRESS][DOMAIN_NAME]" at bounding box center [836, 299] width 184 height 40
copy span "[EMAIL_ADDRESS][DOMAIN_NAME]"
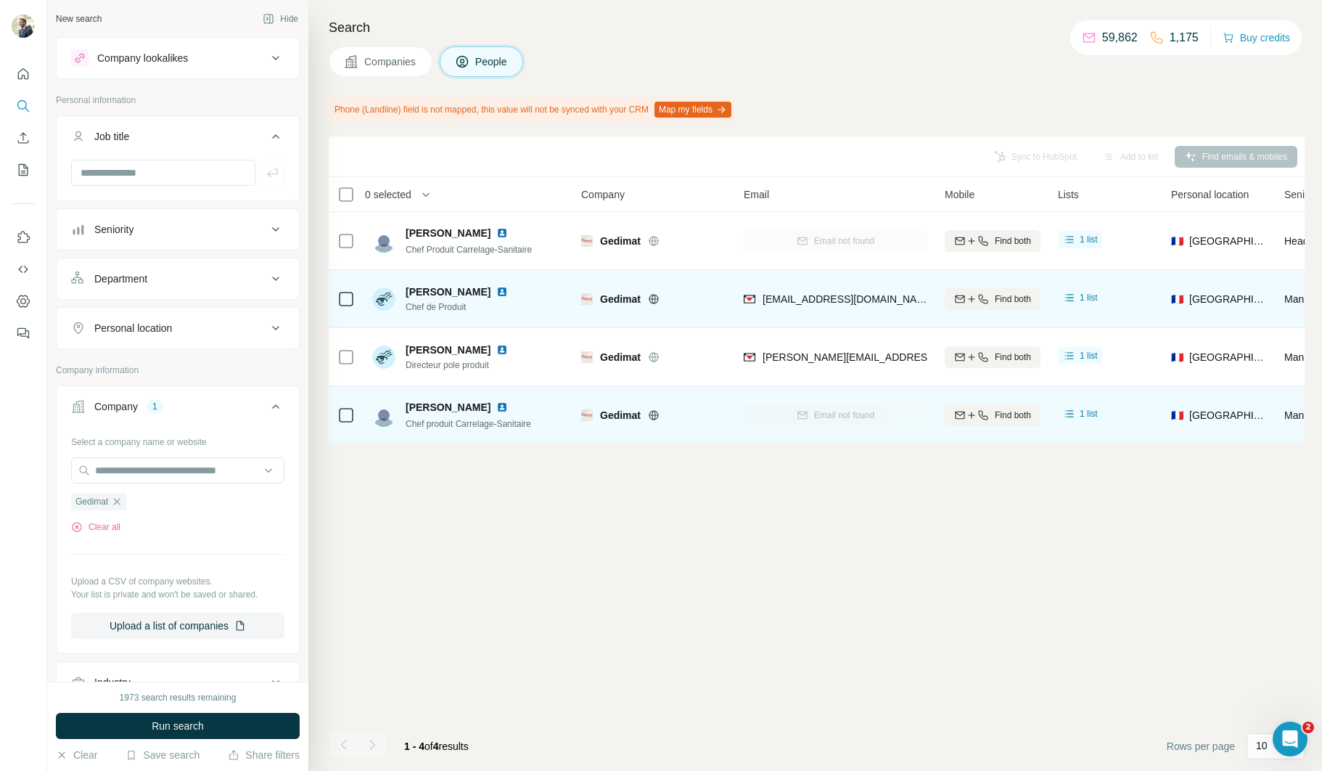
click at [512, 290] on div at bounding box center [504, 292] width 17 height 12
click at [507, 290] on img at bounding box center [502, 292] width 12 height 12
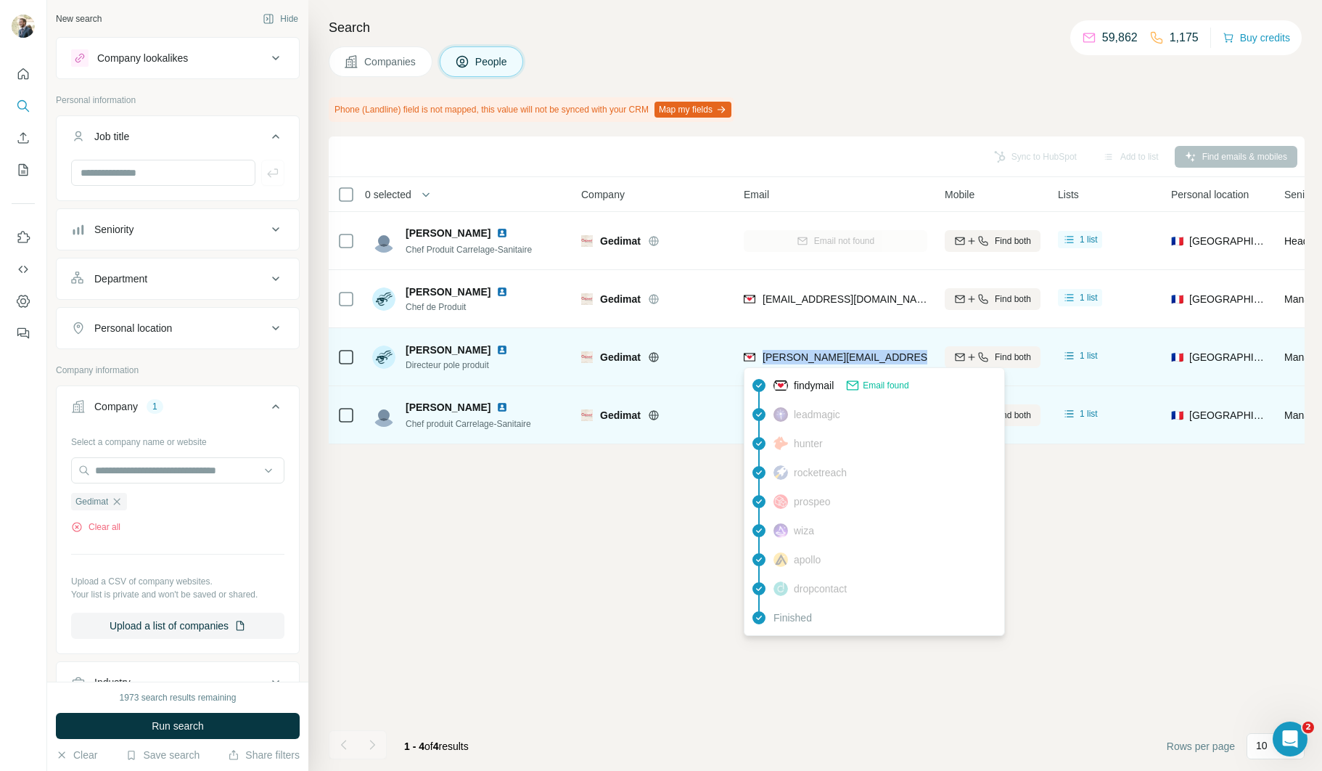
drag, startPoint x: 888, startPoint y: 355, endPoint x: 763, endPoint y: 356, distance: 124.8
click at [763, 356] on div "[PERSON_NAME][EMAIL_ADDRESS][DOMAIN_NAME]" at bounding box center [836, 357] width 184 height 40
copy span "[PERSON_NAME][EMAIL_ADDRESS][DOMAIN_NAME]"
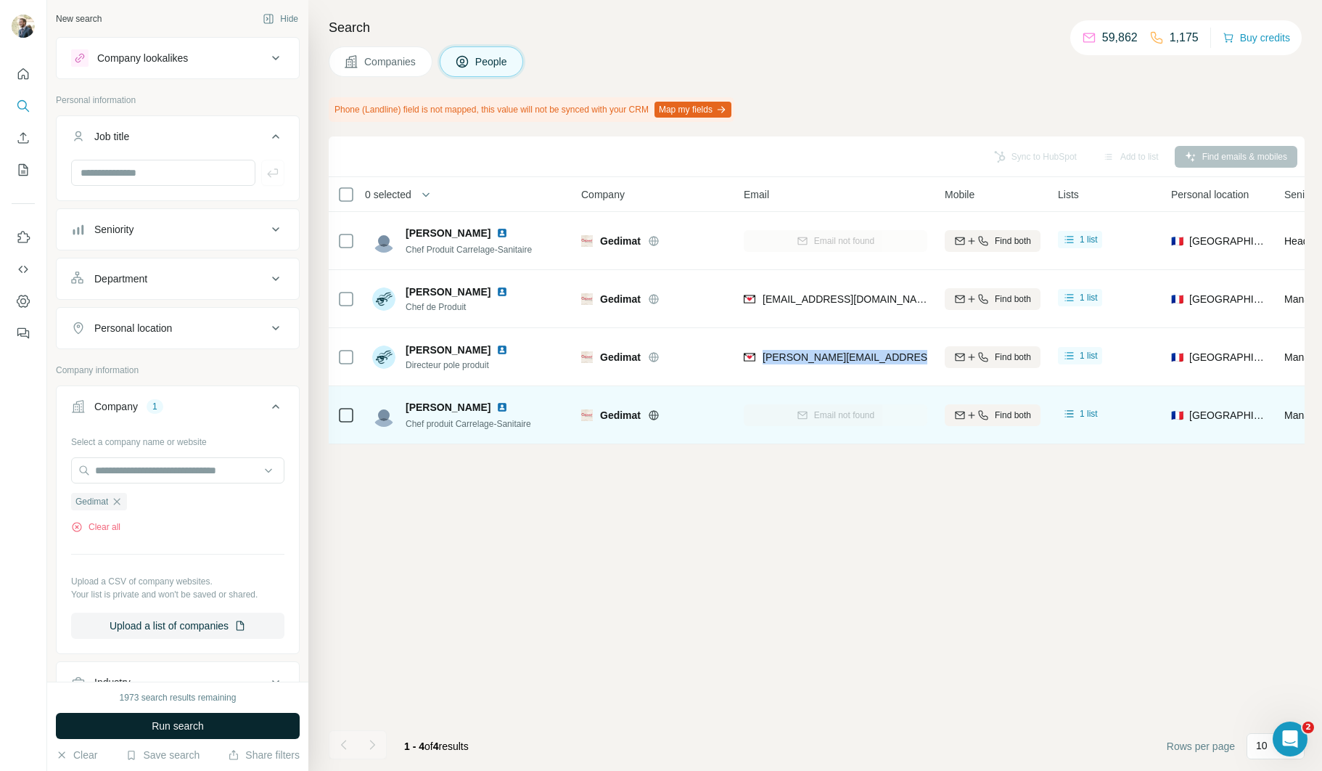
click at [203, 726] on span "Run search" at bounding box center [178, 725] width 52 height 15
